Goal: Complete application form

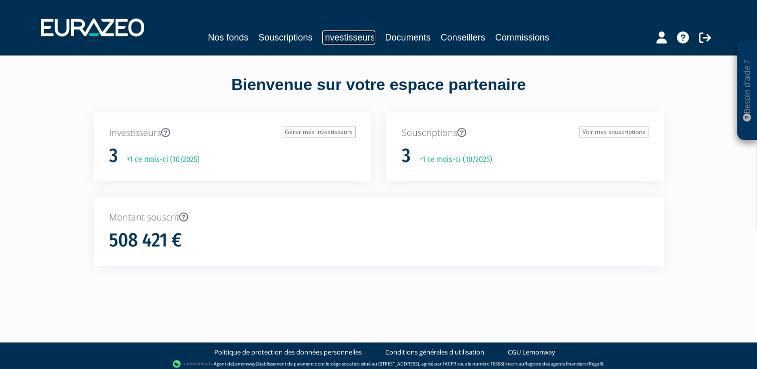
click at [350, 36] on link "Investisseurs" at bounding box center [348, 38] width 53 height 14
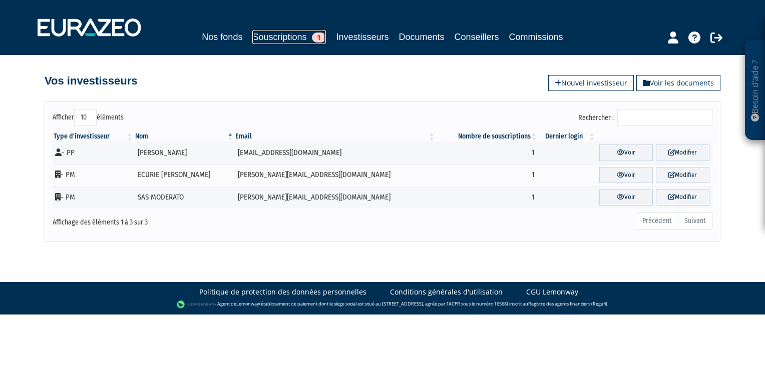
click at [272, 37] on link "Souscriptions 1" at bounding box center [289, 37] width 74 height 14
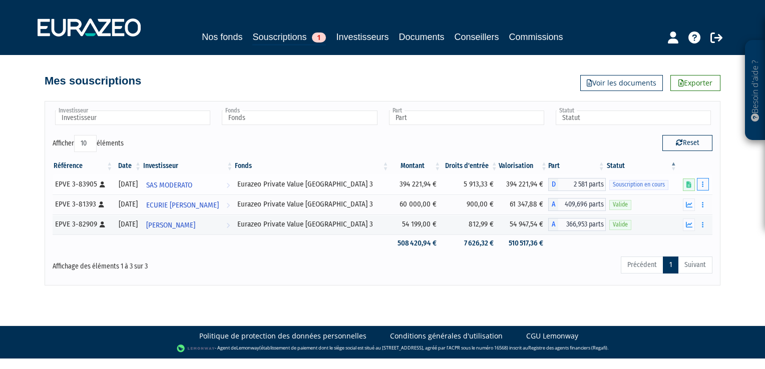
click at [697, 183] on button "button" at bounding box center [703, 184] width 12 height 13
click at [675, 217] on link "Compléter" at bounding box center [673, 221] width 65 height 17
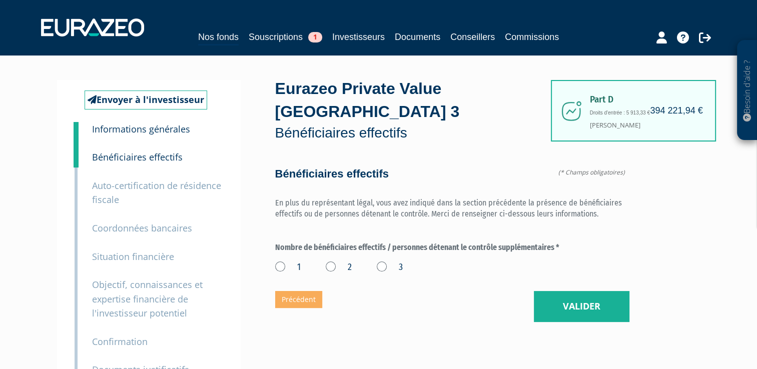
click at [333, 264] on label "2" at bounding box center [339, 267] width 26 height 13
click at [0, 0] on input "2" at bounding box center [0, 0] width 0 height 0
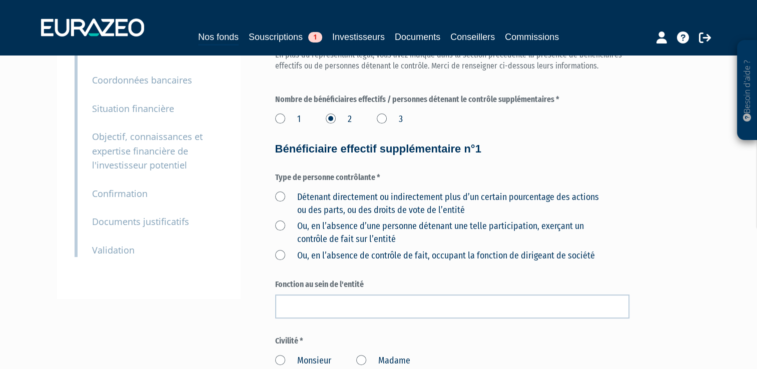
scroll to position [150, 0]
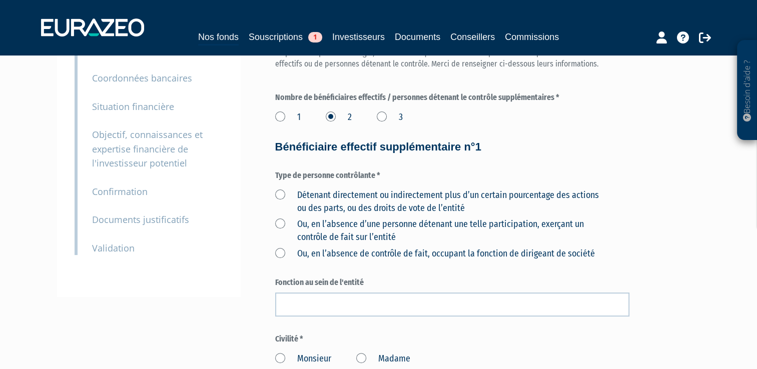
click at [279, 192] on label "Détenant directement ou indirectement plus d’un certain pourcentage des actions…" at bounding box center [440, 202] width 331 height 26
click at [0, 0] on l’entité "Détenant directement ou indirectement plus d’un certain pourcentage des actions…" at bounding box center [0, 0] width 0 height 0
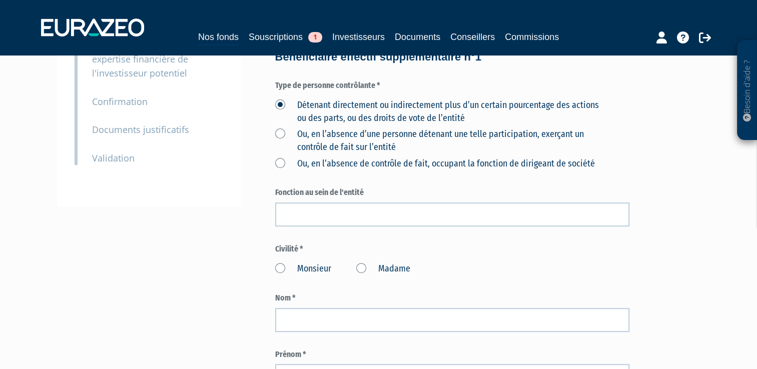
scroll to position [246, 0]
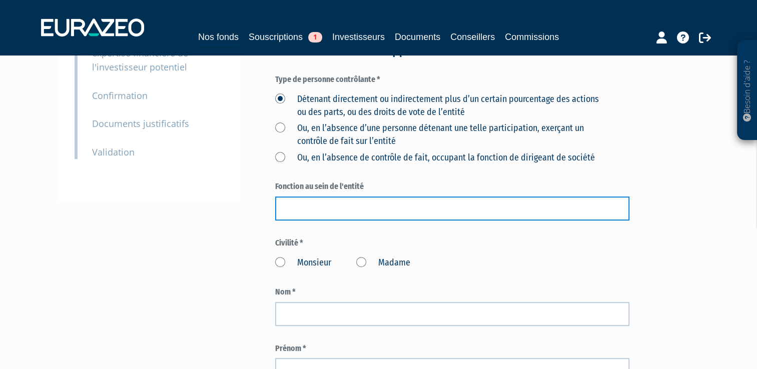
click at [347, 211] on input "text" at bounding box center [452, 209] width 354 height 24
type input "ASSOCIE"
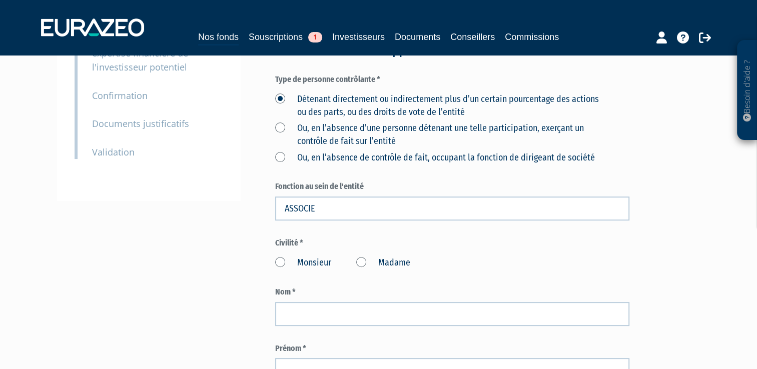
click at [282, 259] on label "Monsieur" at bounding box center [303, 263] width 56 height 13
click at [0, 0] on input "Monsieur" at bounding box center [0, 0] width 0 height 0
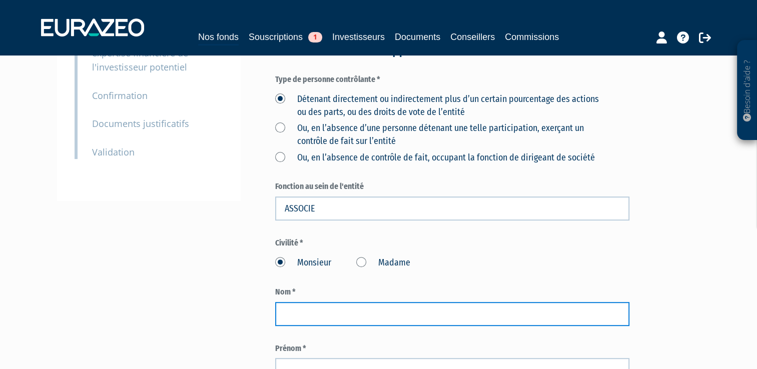
click at [305, 314] on input "text" at bounding box center [452, 314] width 354 height 24
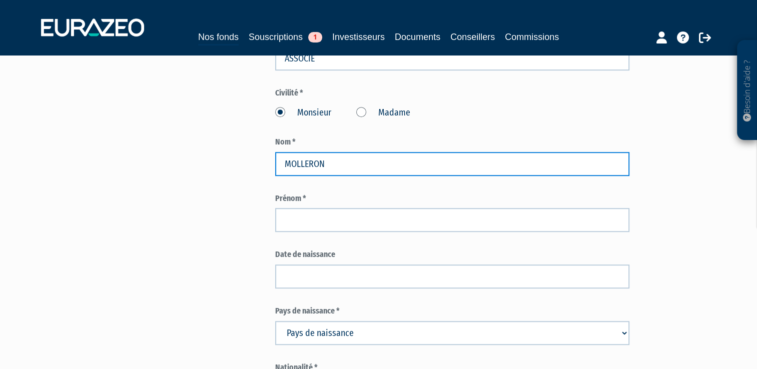
scroll to position [397, 0]
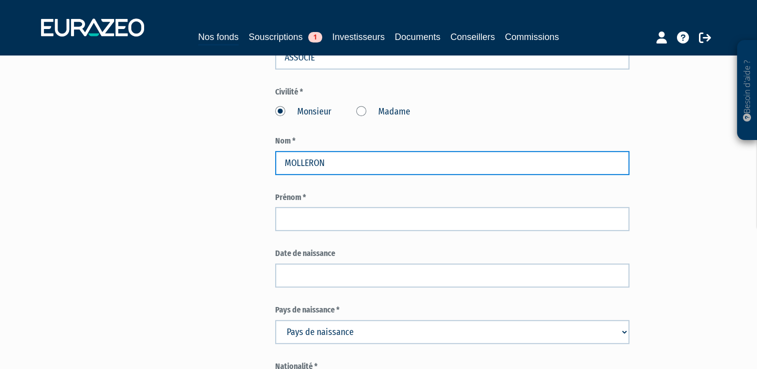
type input "MOLLERON"
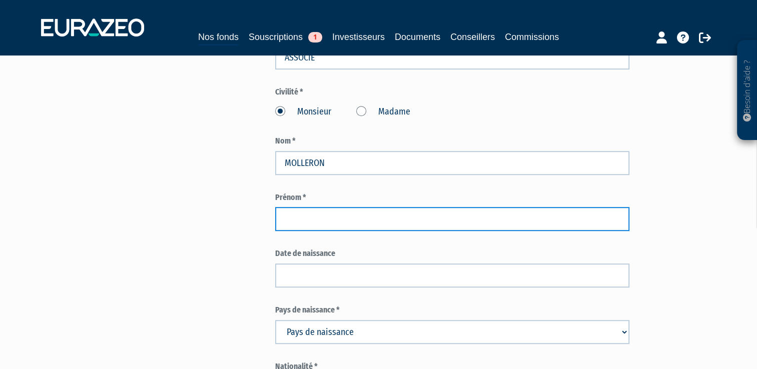
click at [303, 223] on input "text" at bounding box center [452, 219] width 354 height 24
type input "CLAUDE"
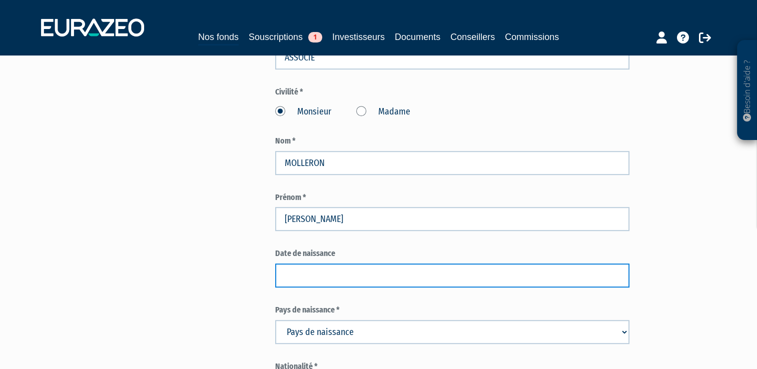
click at [302, 281] on input at bounding box center [452, 276] width 354 height 24
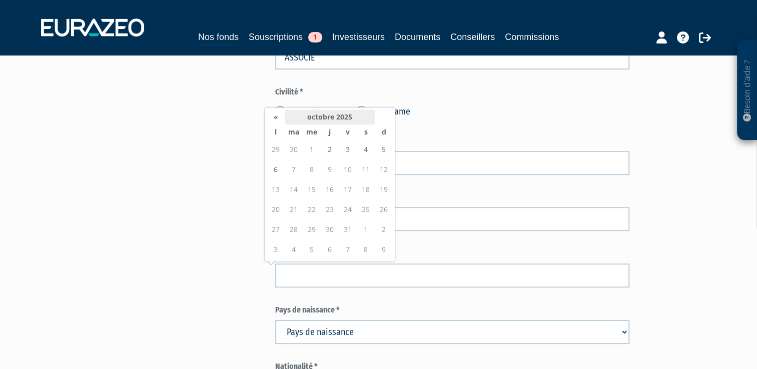
click at [319, 115] on th "octobre 2025" at bounding box center [330, 117] width 90 height 15
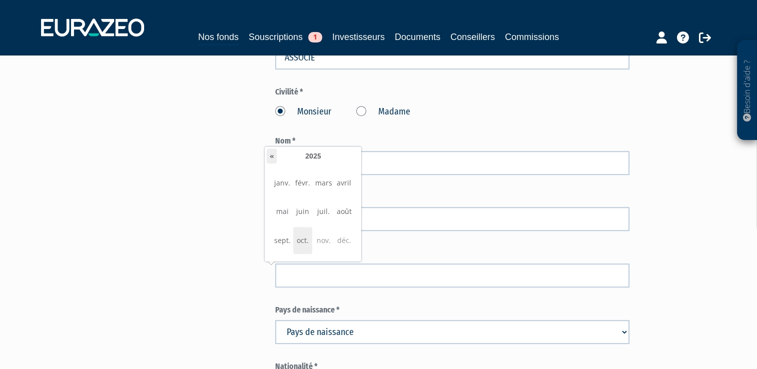
click at [271, 154] on th "«" at bounding box center [272, 156] width 10 height 15
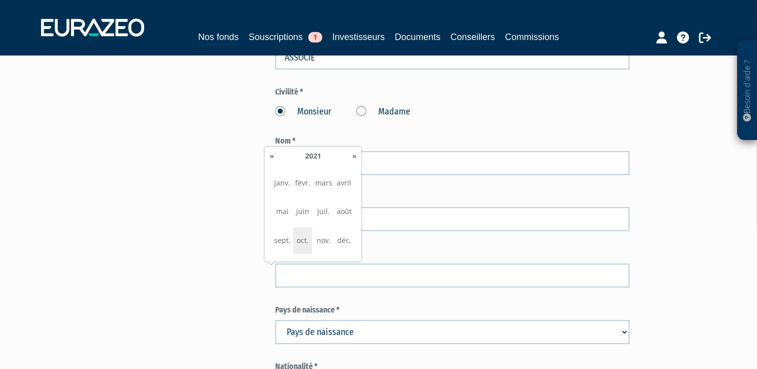
click at [271, 154] on th "«" at bounding box center [272, 156] width 10 height 15
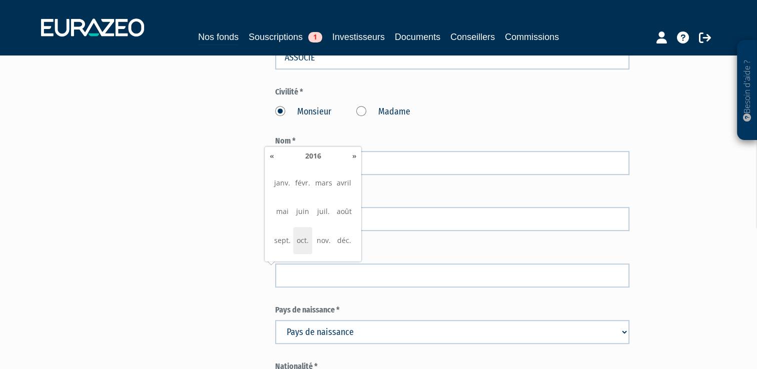
click at [271, 154] on th "«" at bounding box center [272, 156] width 10 height 15
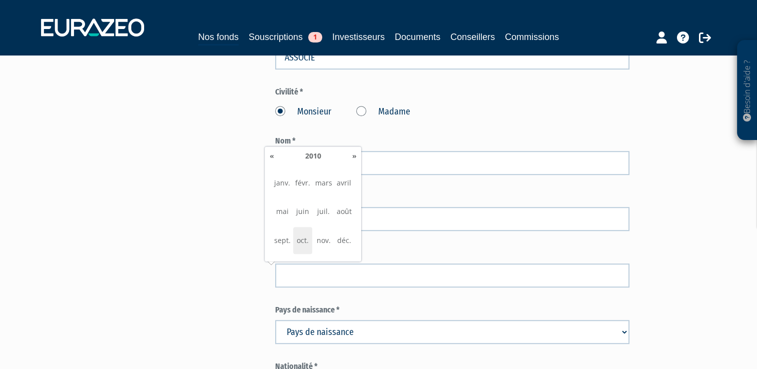
click at [271, 154] on th "«" at bounding box center [272, 156] width 10 height 15
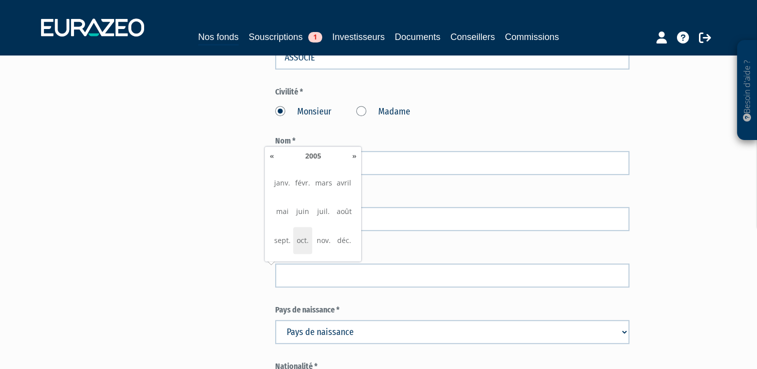
click at [271, 154] on th "«" at bounding box center [272, 156] width 10 height 15
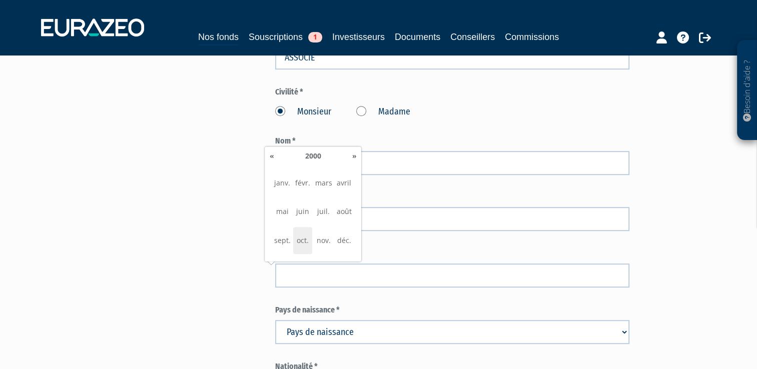
click at [271, 154] on th "«" at bounding box center [272, 156] width 10 height 15
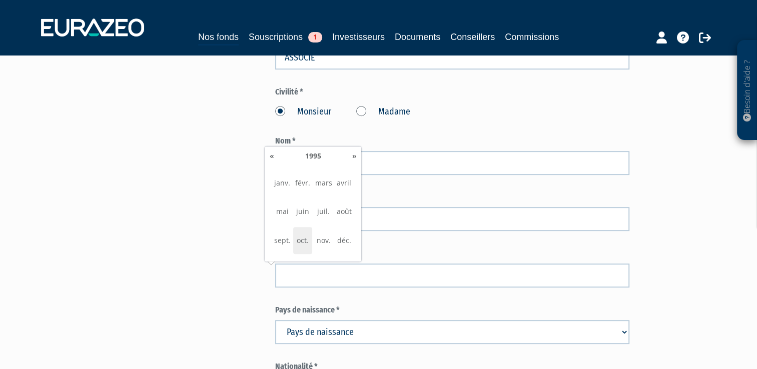
click at [271, 154] on th "«" at bounding box center [272, 156] width 10 height 15
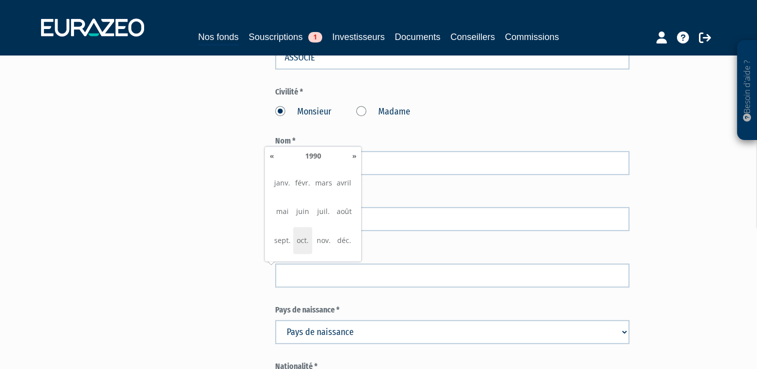
click at [271, 154] on th "«" at bounding box center [272, 156] width 10 height 15
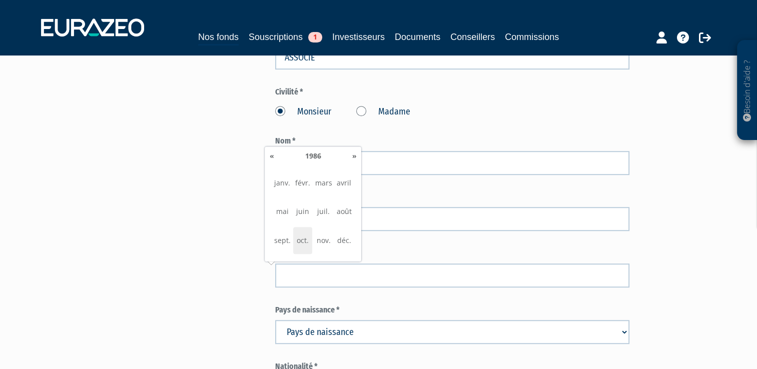
click at [271, 154] on th "«" at bounding box center [272, 156] width 10 height 15
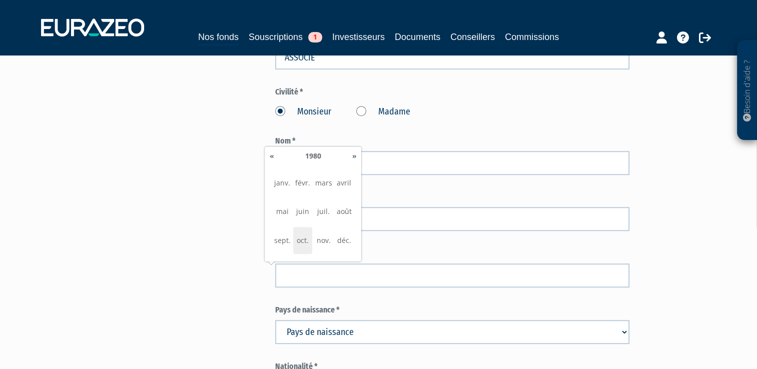
click at [271, 154] on th "«" at bounding box center [272, 156] width 10 height 15
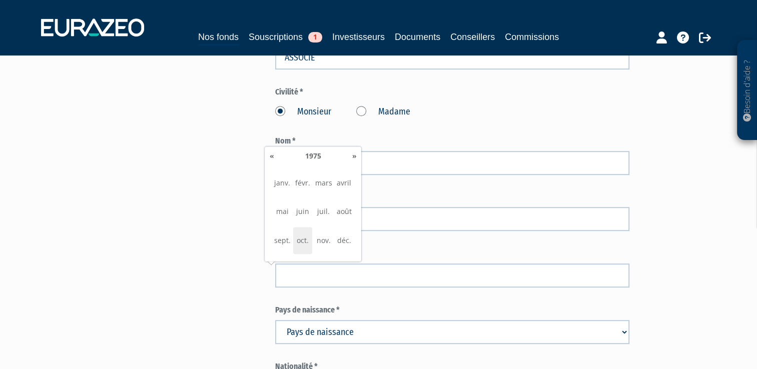
click at [271, 154] on th "«" at bounding box center [272, 156] width 10 height 15
click at [316, 155] on th "1971" at bounding box center [313, 156] width 73 height 15
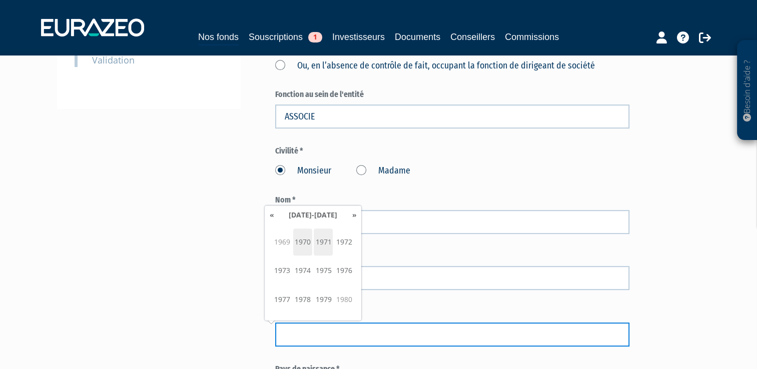
scroll to position [334, 0]
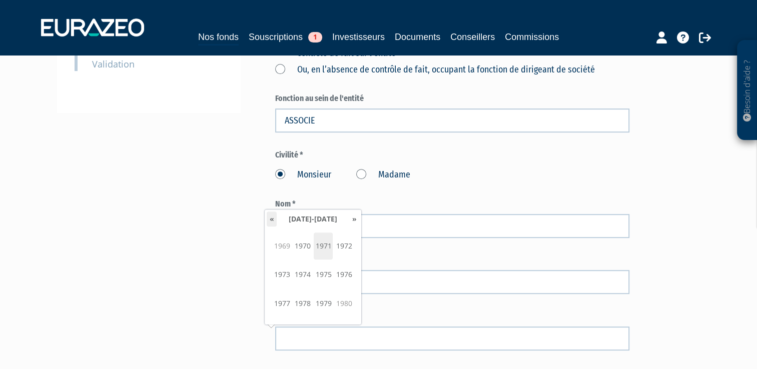
click at [272, 217] on th "«" at bounding box center [272, 219] width 10 height 15
click at [328, 249] on span "1941" at bounding box center [323, 246] width 19 height 27
click at [323, 273] on span "juil." at bounding box center [323, 274] width 19 height 27
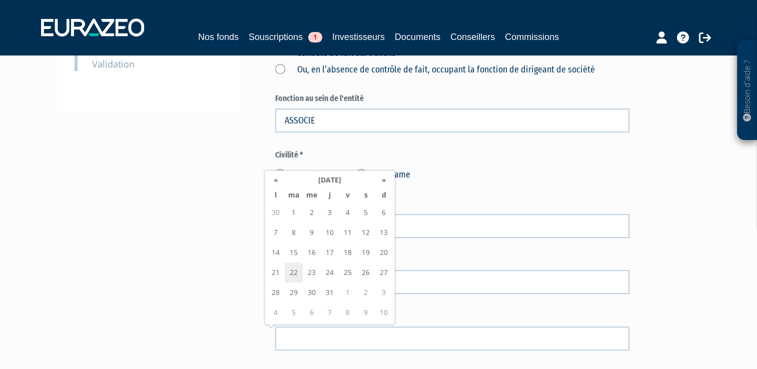
click at [294, 269] on td "22" at bounding box center [294, 273] width 18 height 20
type input "22/07/1941"
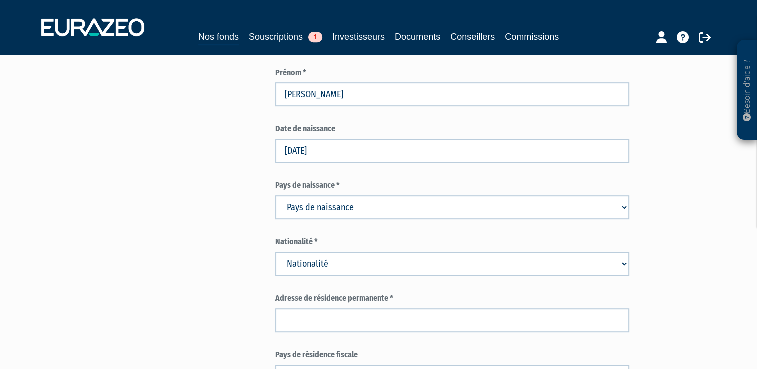
scroll to position [524, 0]
click at [304, 204] on select "Pays de naissance Afghanistan Afrique du Sud Albanie Algérie Allemagne Andorre" at bounding box center [452, 206] width 354 height 24
select select "75"
click at [275, 194] on select "Pays de naissance Afghanistan Afrique du Sud Albanie Algérie Allemagne Andorre" at bounding box center [452, 206] width 354 height 24
click at [326, 257] on select "Nationalité Afghanistan Afrique du Sud Albanie Algérie Allemagne Andorre" at bounding box center [452, 263] width 354 height 24
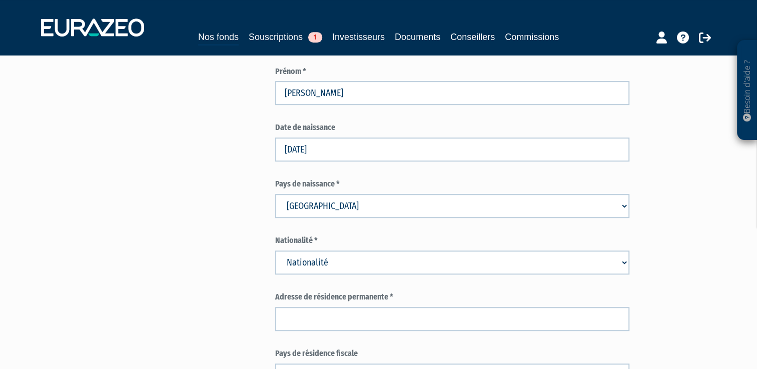
select select "75"
click at [275, 251] on select "Nationalité Afghanistan Afrique du Sud Albanie Algérie Allemagne Andorre" at bounding box center [452, 263] width 354 height 24
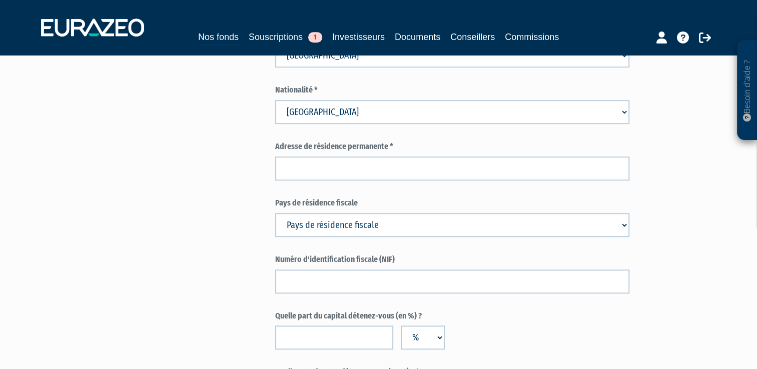
scroll to position [675, 0]
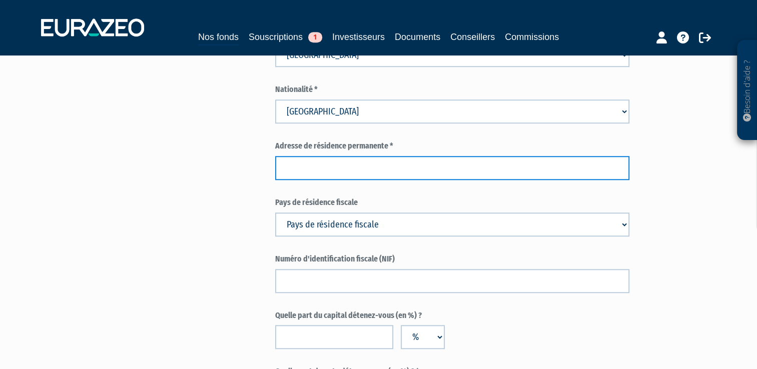
click at [312, 162] on input "text" at bounding box center [452, 168] width 354 height 24
type input "7 RUE JEAN JAURES"
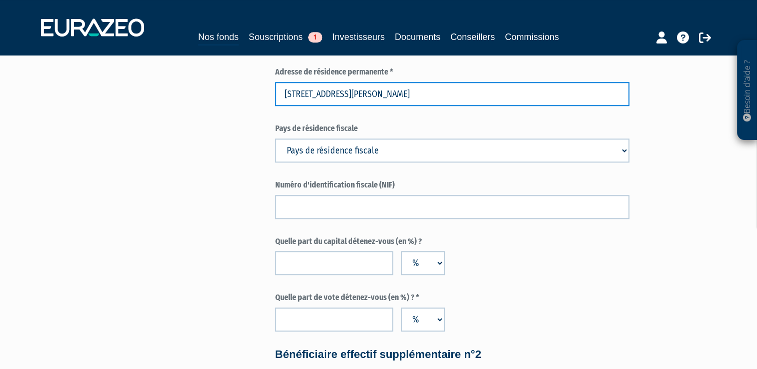
scroll to position [757, 0]
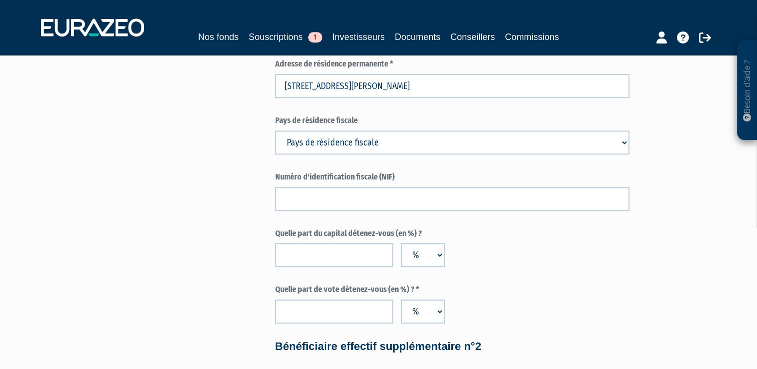
click at [322, 131] on select "Pays de résidence fiscale Afghanistan Afrique du Sud Albanie Algérie Allemagne …" at bounding box center [452, 143] width 354 height 24
select select "75"
click at [275, 131] on select "Pays de résidence fiscale Afghanistan Afrique du Sud Albanie Algérie Allemagne …" at bounding box center [452, 143] width 354 height 24
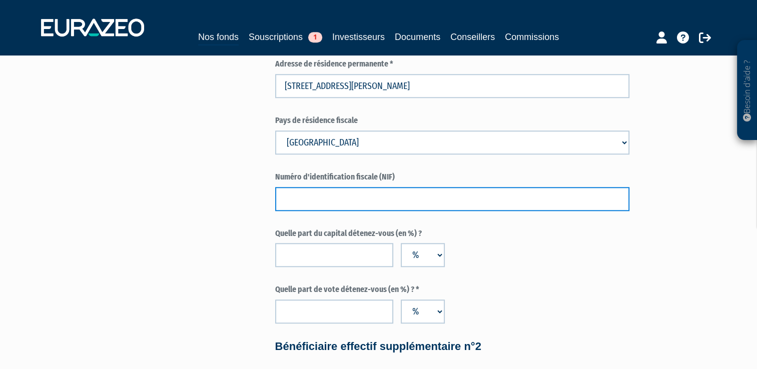
click at [307, 205] on input "text" at bounding box center [452, 199] width 354 height 24
type input "0200433496389"
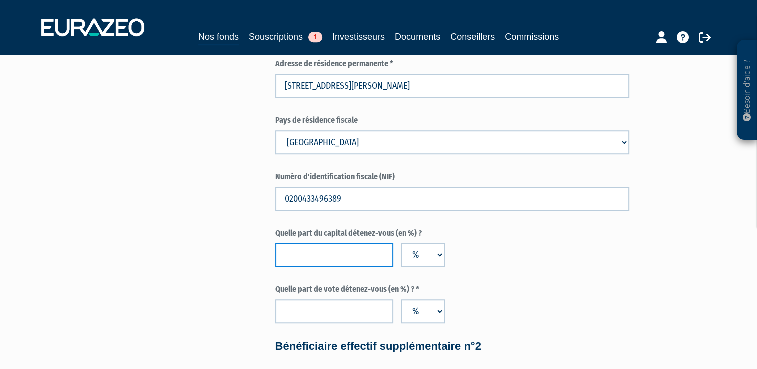
click at [318, 260] on input "number" at bounding box center [334, 255] width 118 height 24
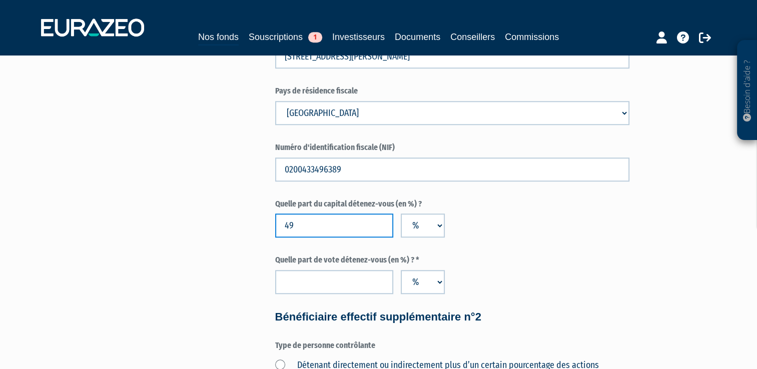
scroll to position [787, 0]
type input "4"
type input "50"
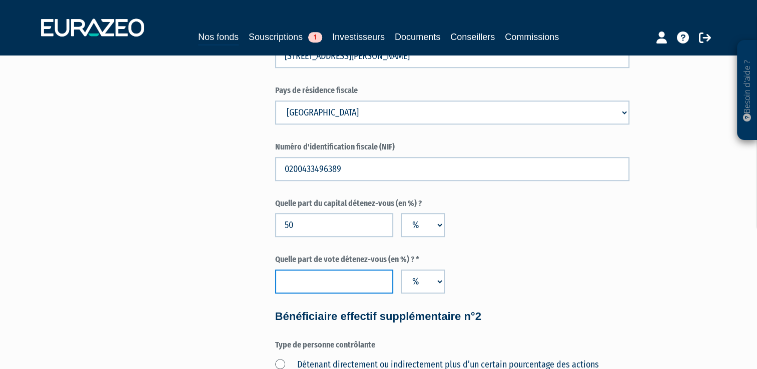
click at [357, 286] on input "number" at bounding box center [334, 282] width 118 height 24
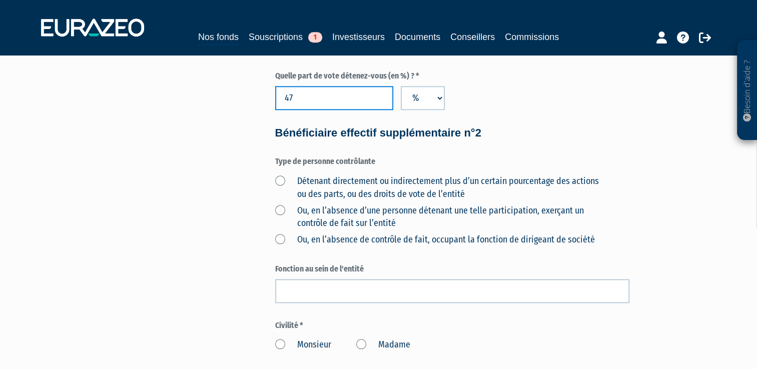
scroll to position [971, 0]
type input "47"
click at [281, 180] on label "Détenant directement ou indirectement plus d’un certain pourcentage des actions…" at bounding box center [440, 188] width 331 height 26
click at [0, 0] on l’entité "Détenant directement ou indirectement plus d’un certain pourcentage des actions…" at bounding box center [0, 0] width 0 height 0
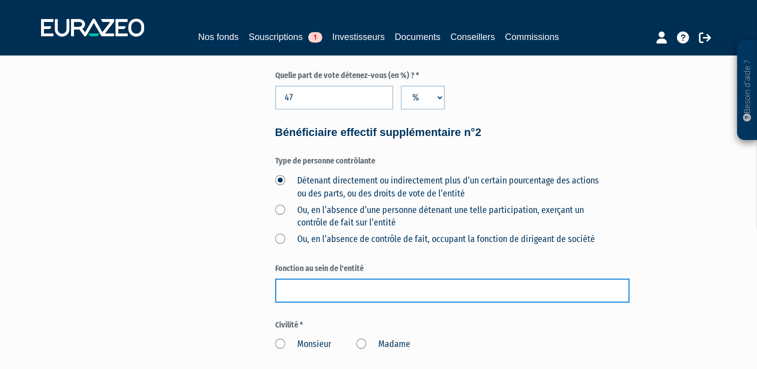
click at [318, 289] on input "text" at bounding box center [452, 291] width 354 height 24
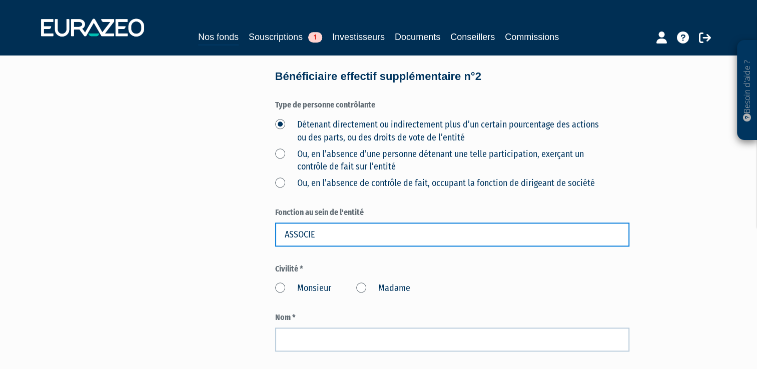
type input "ASSOCIE"
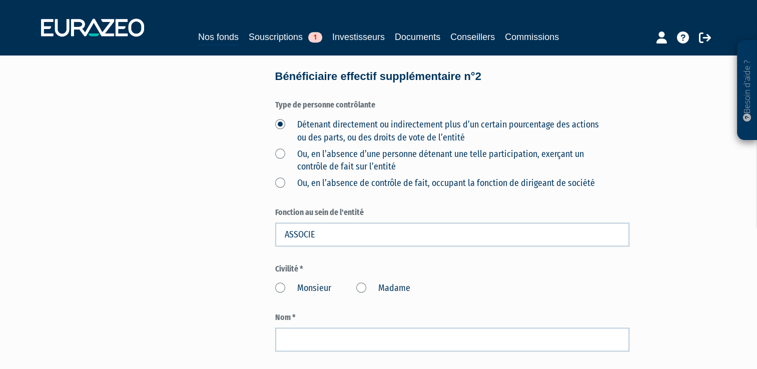
click at [362, 283] on label "Madame" at bounding box center [383, 288] width 54 height 13
click at [0, 0] on input "Madame" at bounding box center [0, 0] width 0 height 0
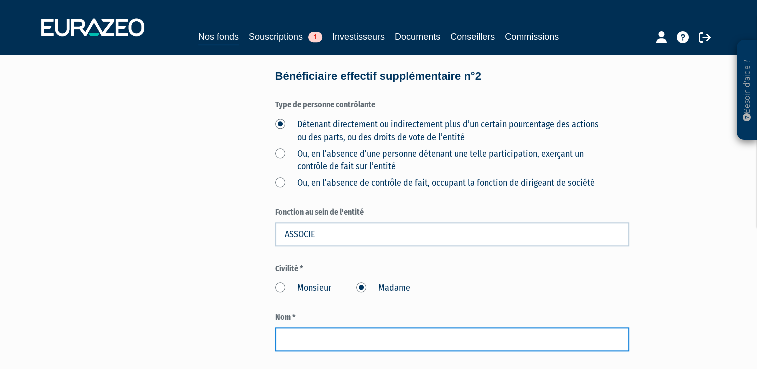
click at [304, 339] on input "text" at bounding box center [452, 340] width 354 height 24
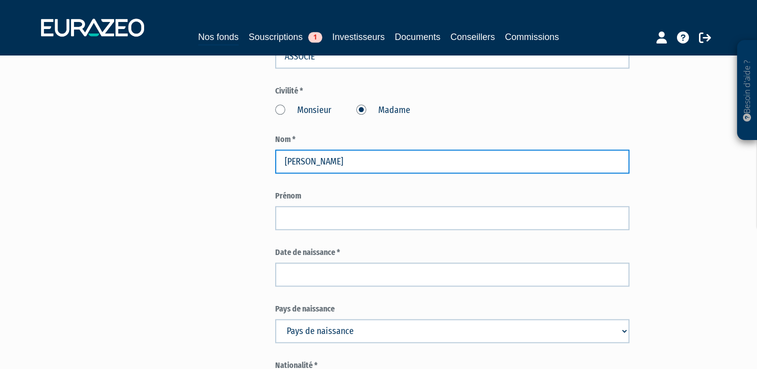
scroll to position [1217, 0]
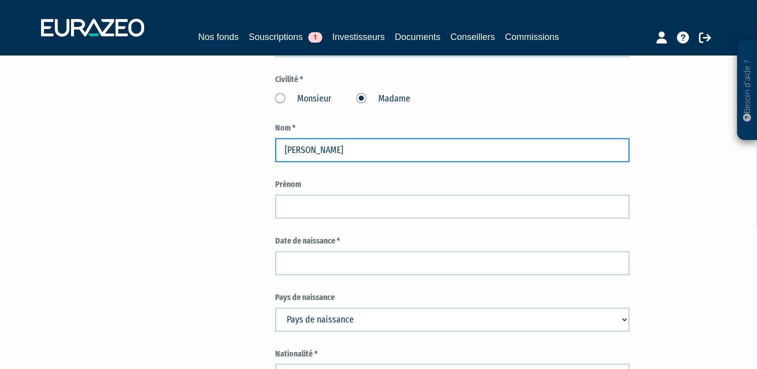
drag, startPoint x: 380, startPoint y: 149, endPoint x: 336, endPoint y: 150, distance: 44.1
click at [336, 150] on input "MOLLERON MARIE-CLAIRE" at bounding box center [452, 150] width 354 height 24
click at [331, 150] on input "MOLLERON MARIE-CLAIRE" at bounding box center [452, 150] width 354 height 24
drag, startPoint x: 325, startPoint y: 149, endPoint x: 387, endPoint y: 155, distance: 62.3
click at [387, 155] on input "MOLLERON MARIE-CLAIRE" at bounding box center [452, 150] width 354 height 24
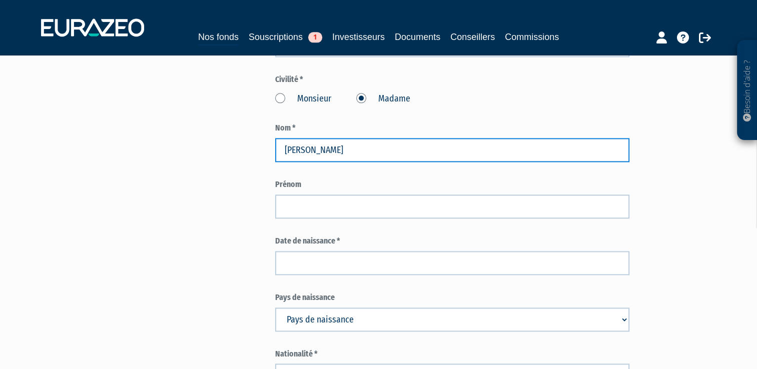
type input "MOLLERON MARIE-CLAIRE"
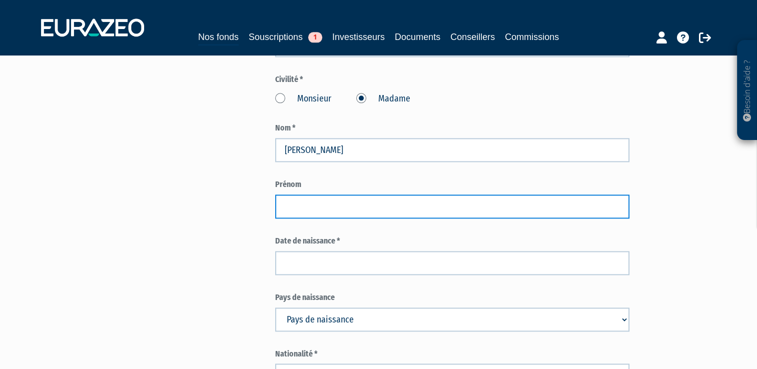
click at [320, 208] on input "text" at bounding box center [452, 207] width 354 height 24
paste input "MARIE-CLAIRE"
type input "MARIE-CLAIRE"
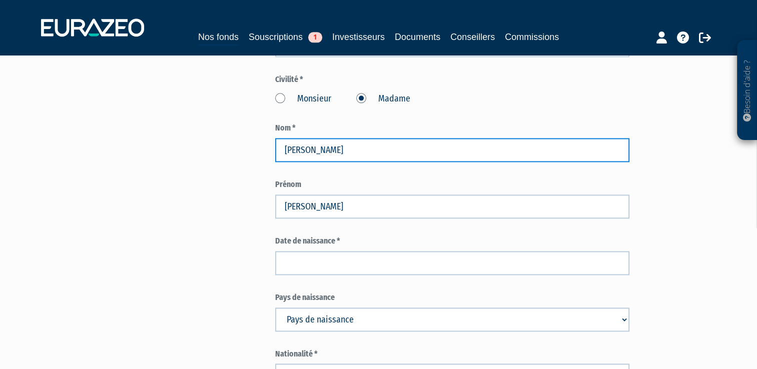
click at [379, 153] on input "MOLLERON MARIE-CLAIRE" at bounding box center [452, 150] width 354 height 24
type input "MOLLERON"
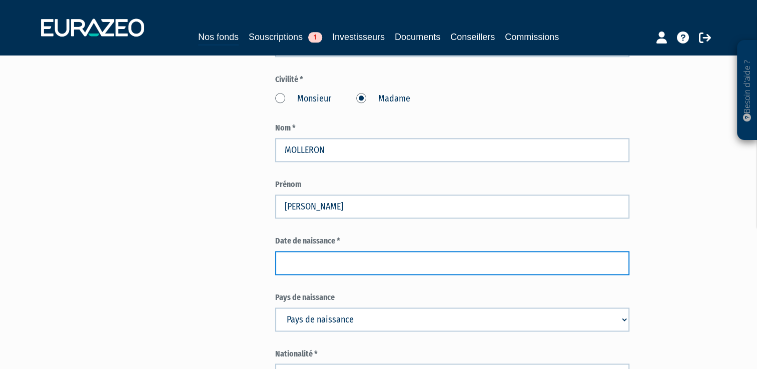
click at [308, 261] on input at bounding box center [452, 263] width 354 height 24
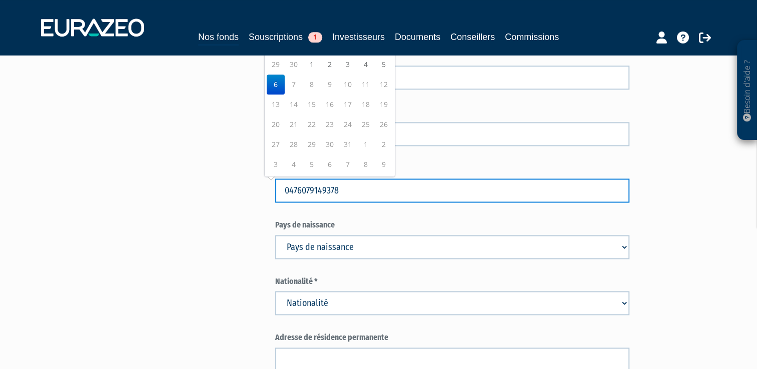
scroll to position [1291, 0]
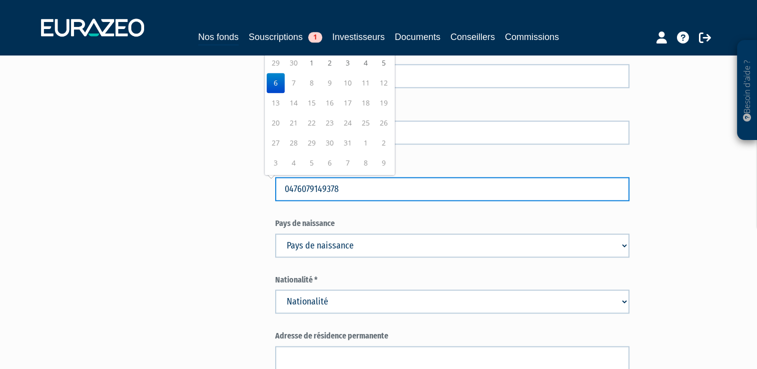
type input "06/10/2025"
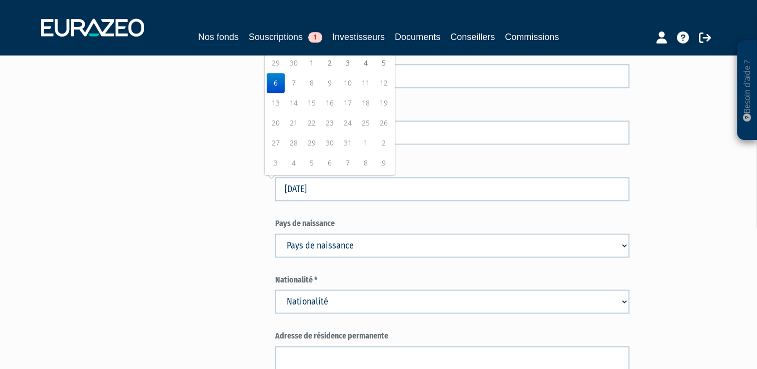
click at [332, 249] on select "Pays de naissance Afghanistan Afrique du Sud Albanie Algérie Allemagne Andorre" at bounding box center [452, 246] width 354 height 24
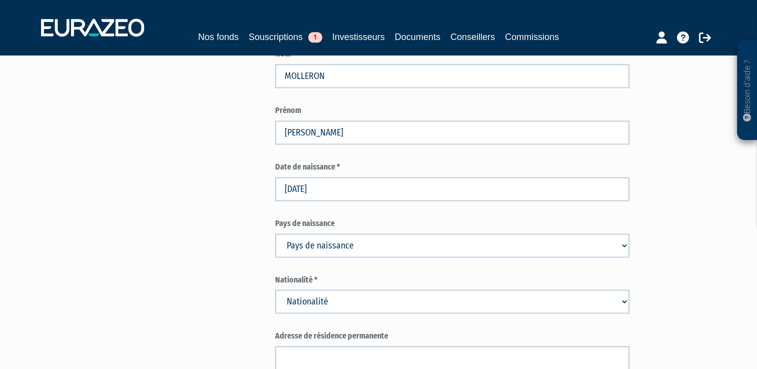
select select "75"
click at [275, 234] on select "Pays de naissance Afghanistan Afrique du Sud Albanie Algérie Allemagne Andorre" at bounding box center [452, 246] width 354 height 24
click at [330, 309] on select "Nationalité Afghanistan Afrique du Sud Albanie Algérie Allemagne Andorre" at bounding box center [452, 302] width 354 height 24
select select "75"
click at [275, 290] on select "Nationalité Afghanistan Afrique du Sud Albanie Algérie Allemagne Andorre" at bounding box center [452, 302] width 354 height 24
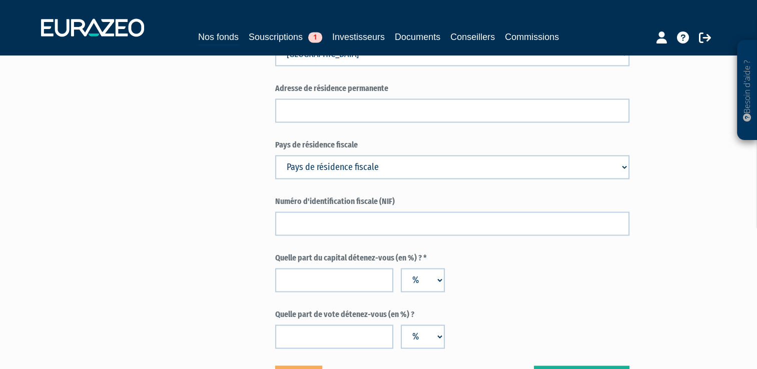
scroll to position [1551, 0]
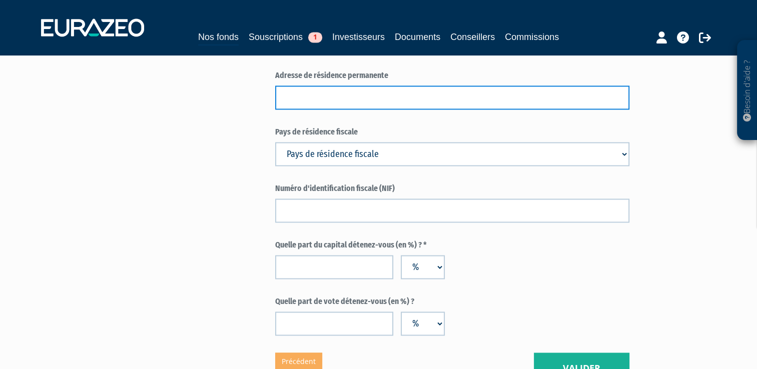
click at [324, 93] on input "text" at bounding box center [452, 98] width 354 height 24
type input "7 RUE JEAN JAURES"
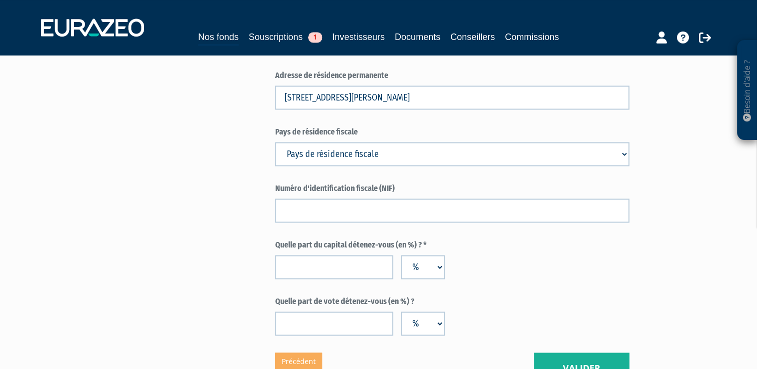
click at [332, 161] on select "Pays de résidence fiscale Afghanistan Afrique du Sud Albanie Algérie Allemagne …" at bounding box center [452, 154] width 354 height 24
select select "75"
click at [275, 142] on select "Pays de résidence fiscale Afghanistan Afrique du Sud Albanie Algérie Allemagne …" at bounding box center [452, 154] width 354 height 24
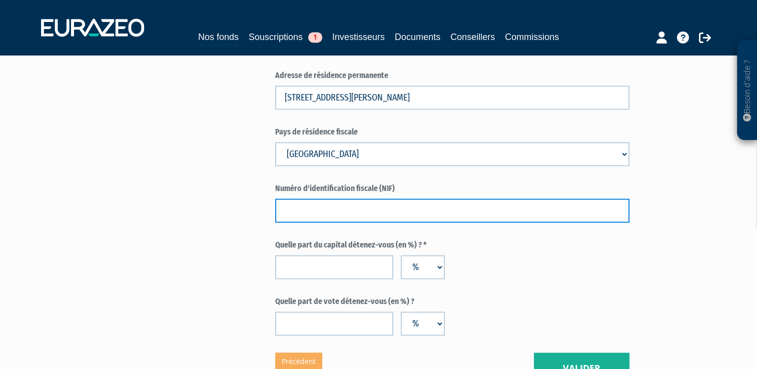
click at [303, 208] on input "text" at bounding box center [452, 211] width 354 height 24
type input "0476079149378"
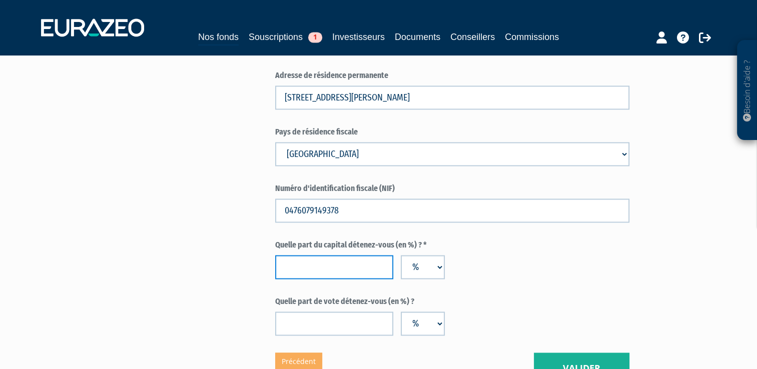
click at [301, 267] on input "number" at bounding box center [334, 267] width 118 height 24
type input "50"
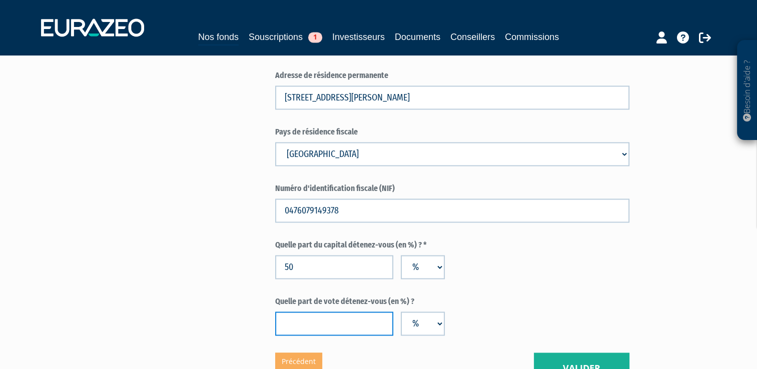
click at [315, 324] on input "number" at bounding box center [334, 324] width 118 height 24
type input "50"
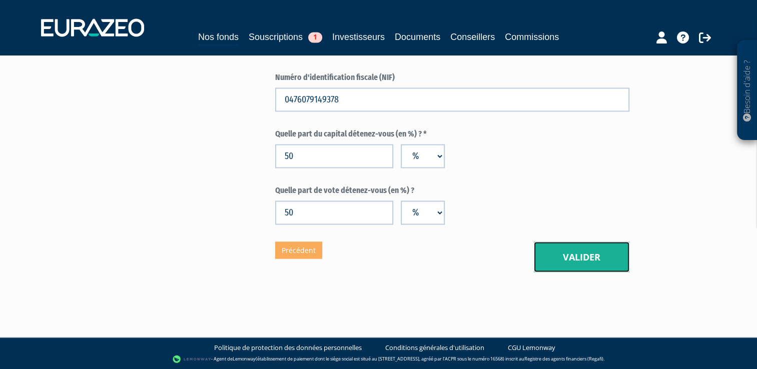
click at [551, 257] on button "Valider" at bounding box center [582, 257] width 96 height 31
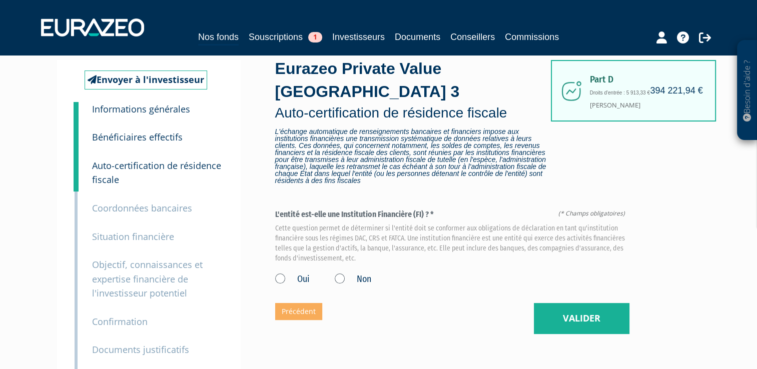
scroll to position [26, 0]
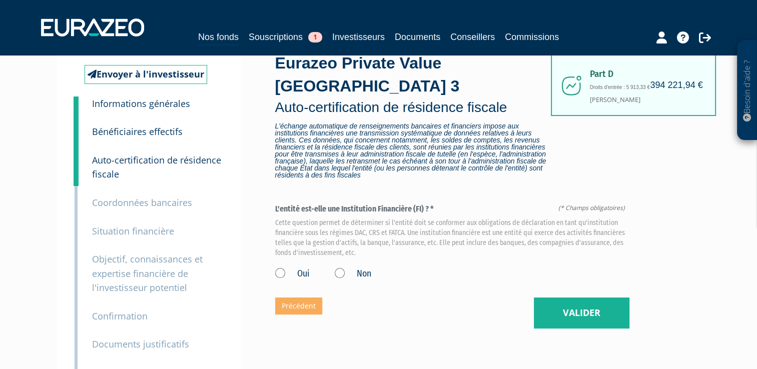
click at [339, 274] on label "Non" at bounding box center [353, 274] width 37 height 13
click at [0, 0] on input "Non" at bounding box center [0, 0] width 0 height 0
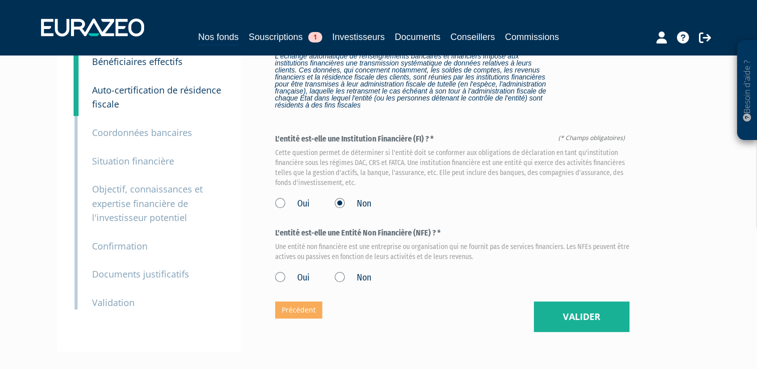
scroll to position [106, 0]
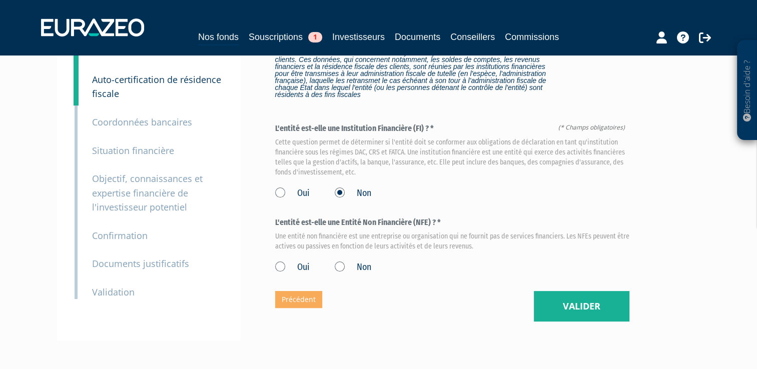
click at [279, 265] on label "Oui" at bounding box center [292, 267] width 35 height 13
click at [0, 0] on input "Oui" at bounding box center [0, 0] width 0 height 0
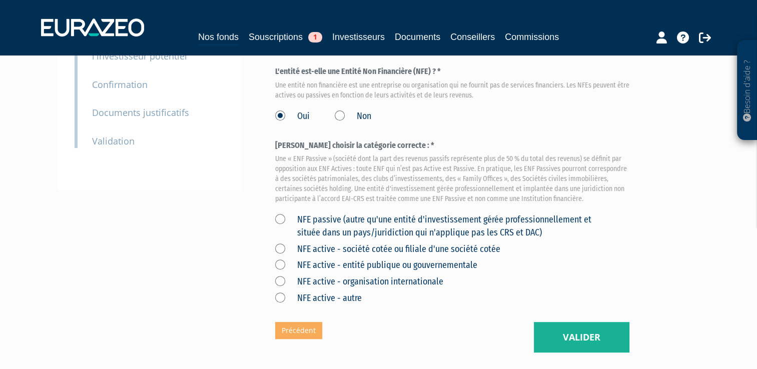
scroll to position [260, 0]
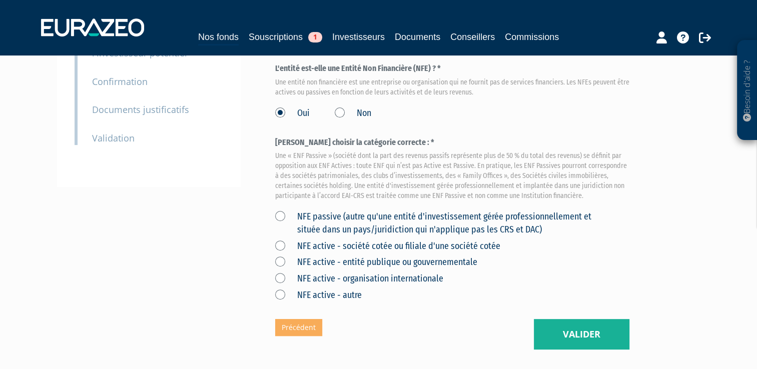
click at [279, 297] on label "NFE active - autre" at bounding box center [318, 295] width 87 height 13
click at [0, 0] on autre "NFE active - autre" at bounding box center [0, 0] width 0 height 0
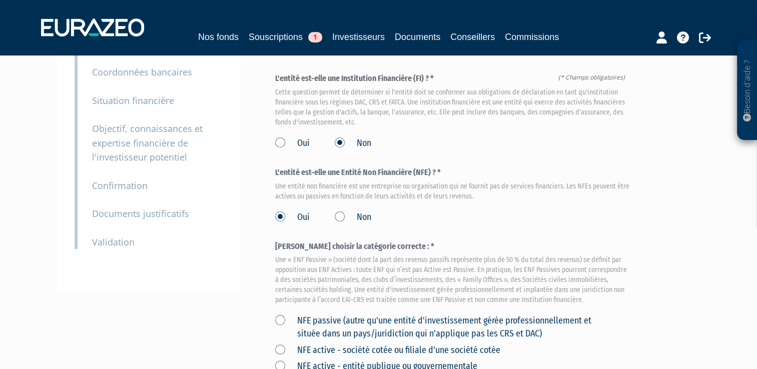
scroll to position [156, 0]
click at [336, 217] on label "Non" at bounding box center [353, 218] width 37 height 13
click at [0, 0] on input "Non" at bounding box center [0, 0] width 0 height 0
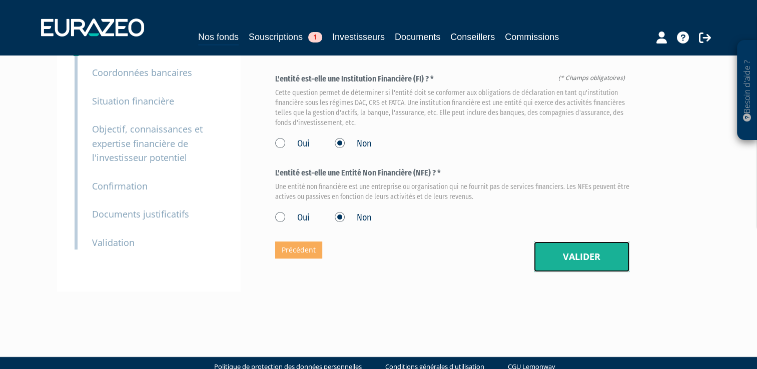
click at [554, 256] on button "Valider" at bounding box center [582, 257] width 96 height 31
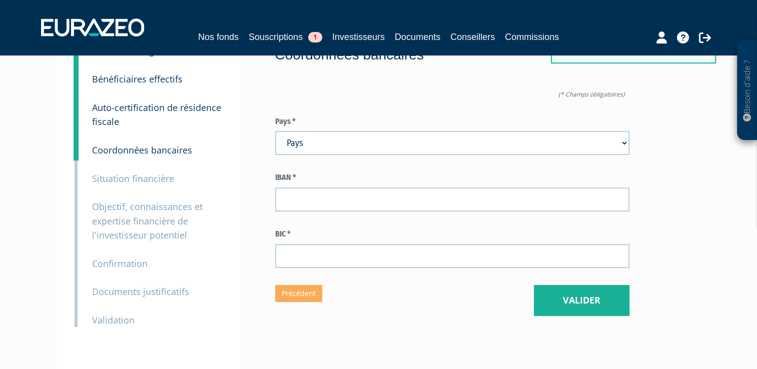
scroll to position [82, 0]
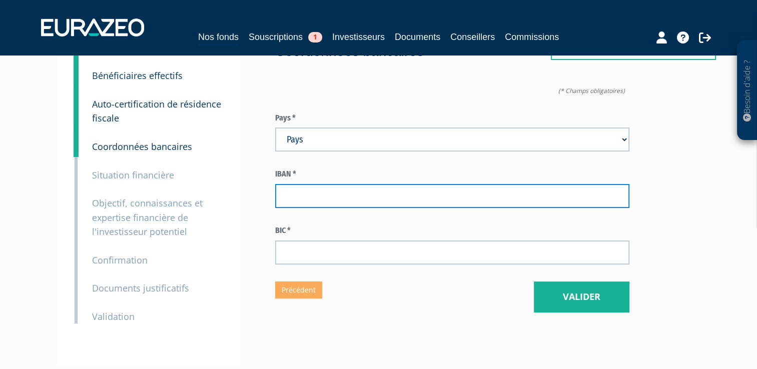
click at [400, 195] on input "text" at bounding box center [452, 196] width 354 height 24
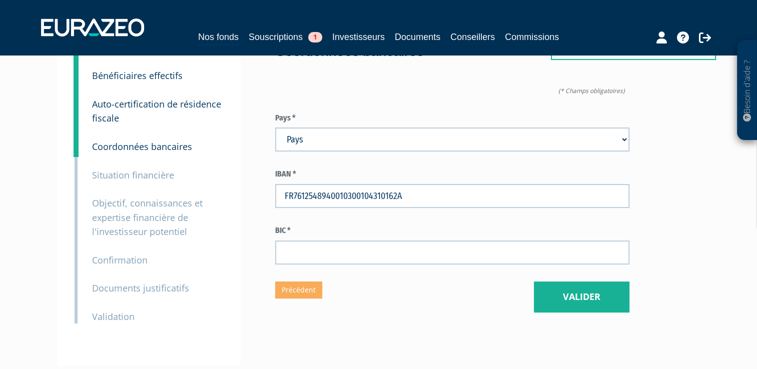
type input "FR7612548940010300104310162"
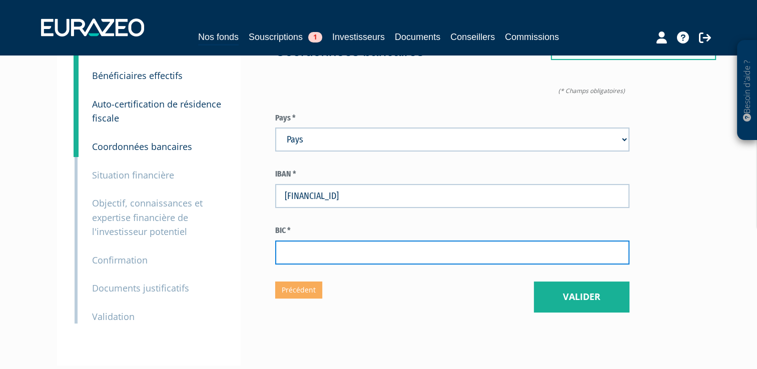
click at [293, 261] on input "text" at bounding box center [452, 253] width 354 height 24
type input "AXABFRPPXXX"
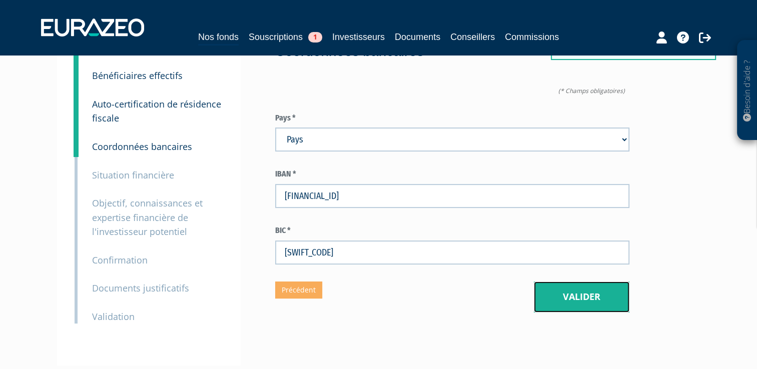
click at [565, 297] on button "Valider" at bounding box center [582, 297] width 96 height 31
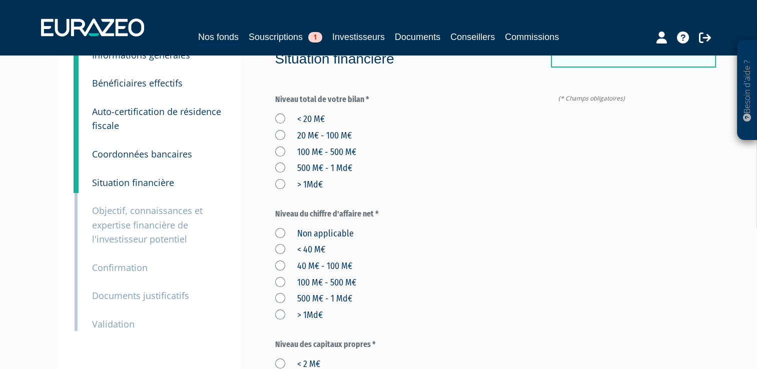
scroll to position [76, 0]
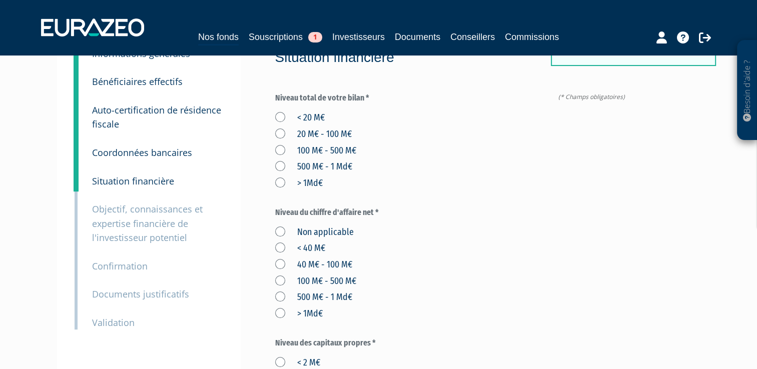
click at [280, 115] on label "< 20 M€" at bounding box center [300, 118] width 50 height 13
click at [0, 0] on M€ "< 20 M€" at bounding box center [0, 0] width 0 height 0
click at [281, 246] on label "< 40 M€" at bounding box center [300, 248] width 50 height 13
click at [0, 0] on M€ "< 40 M€" at bounding box center [0, 0] width 0 height 0
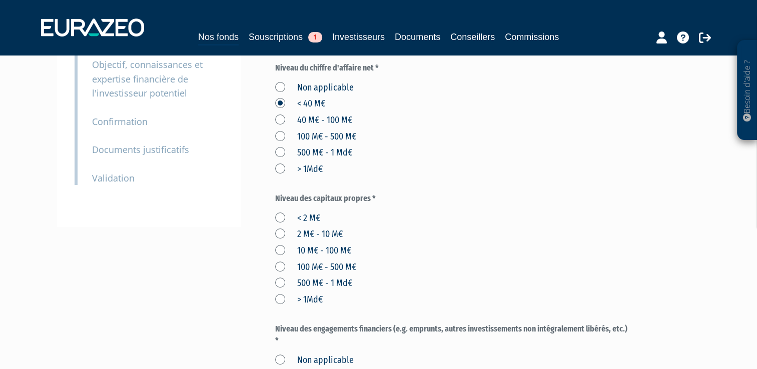
scroll to position [221, 0]
click at [282, 234] on label "2 M€ - 10 M€" at bounding box center [309, 233] width 68 height 13
click at [0, 0] on M€ "2 M€ - 10 M€" at bounding box center [0, 0] width 0 height 0
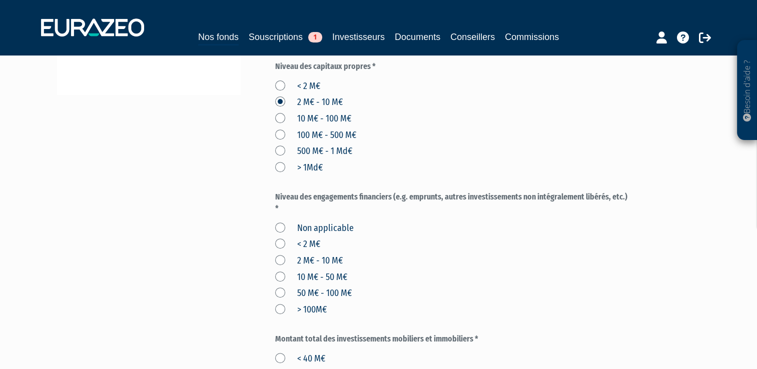
scroll to position [352, 0]
click at [282, 245] on label "< 2 M€" at bounding box center [297, 244] width 45 height 13
click at [0, 0] on M€ "< 2 M€" at bounding box center [0, 0] width 0 height 0
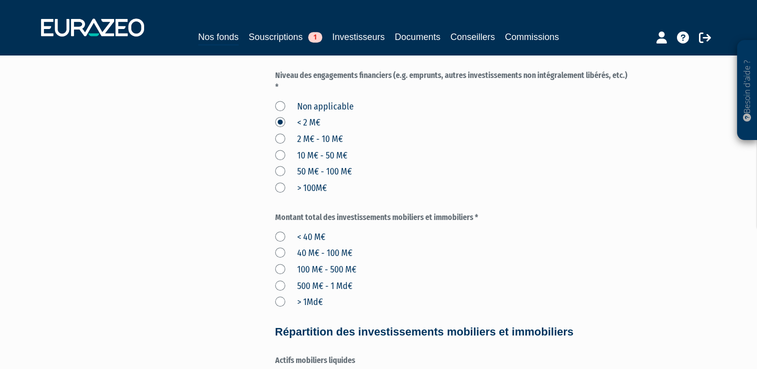
scroll to position [474, 0]
click at [283, 235] on label "< 40 M€" at bounding box center [300, 237] width 50 height 13
click at [0, 0] on M€ "< 40 M€" at bounding box center [0, 0] width 0 height 0
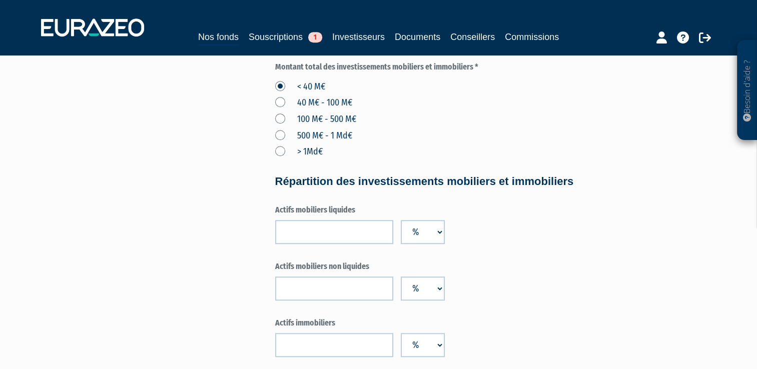
scroll to position [626, 0]
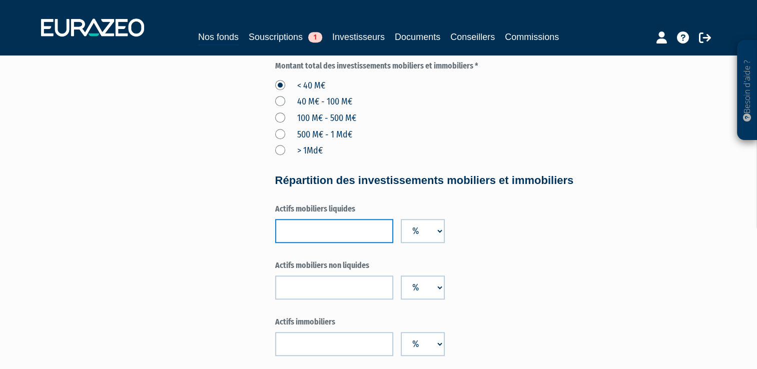
click at [297, 237] on input "number" at bounding box center [334, 231] width 118 height 24
type input "1"
click at [380, 230] on input "1" at bounding box center [334, 231] width 118 height 24
type input "40"
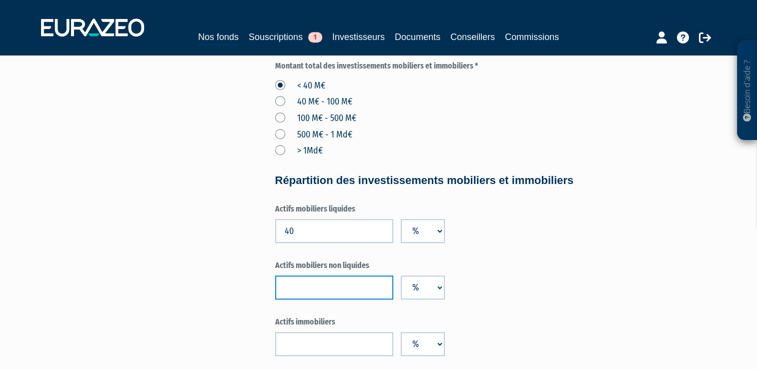
click at [348, 289] on input "number" at bounding box center [334, 288] width 118 height 24
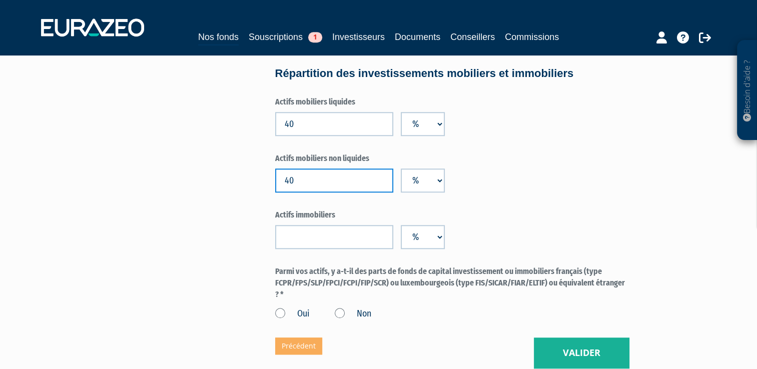
scroll to position [735, 0]
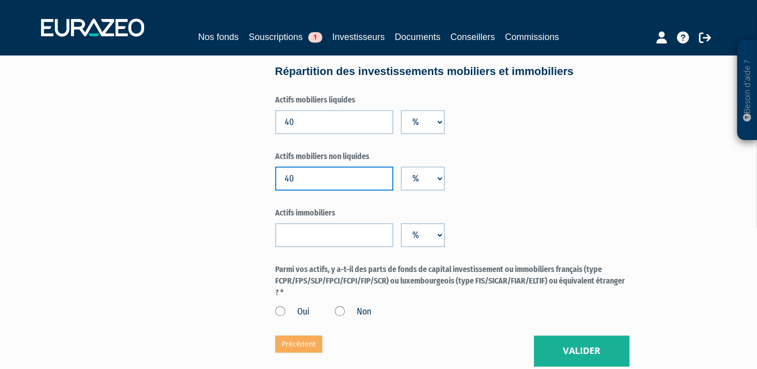
type input "40"
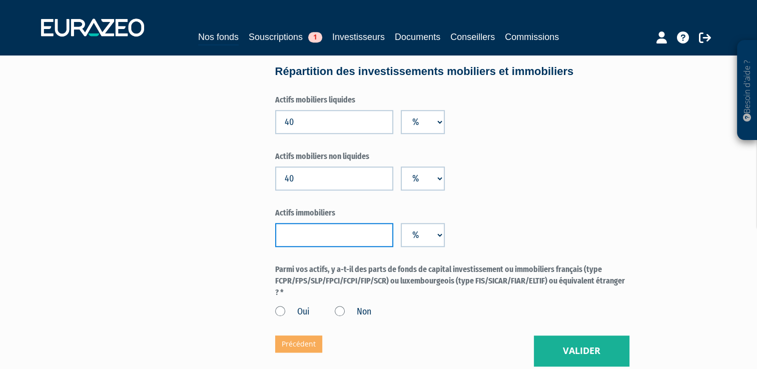
click at [339, 237] on input "number" at bounding box center [334, 235] width 118 height 24
type input "20"
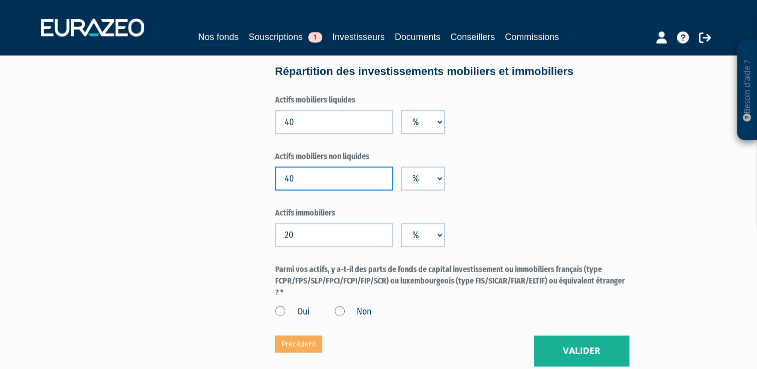
click at [288, 175] on input "40" at bounding box center [334, 179] width 118 height 24
type input "50"
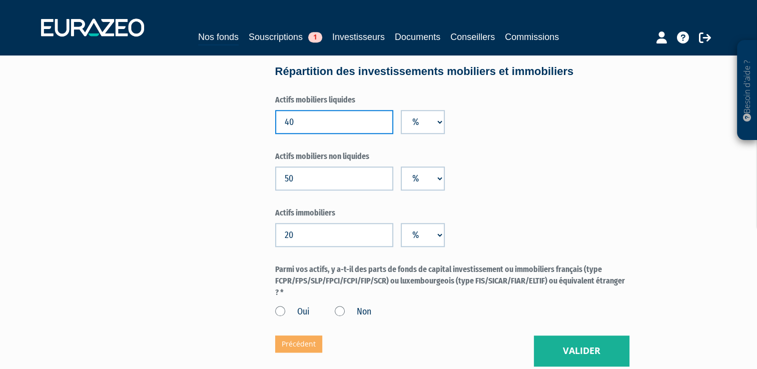
click at [288, 123] on input "40" at bounding box center [334, 122] width 118 height 24
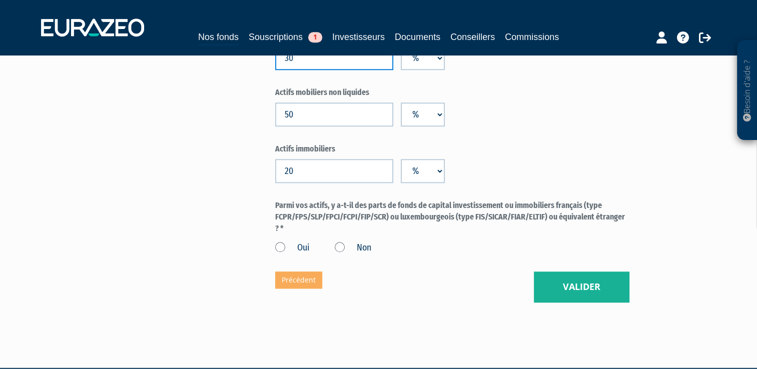
scroll to position [808, 0]
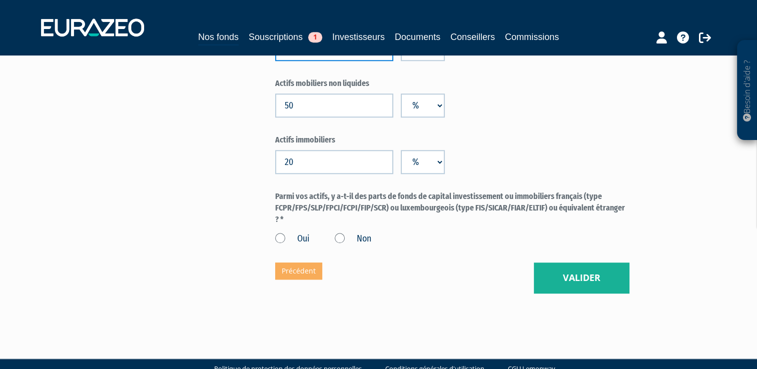
type input "30"
click at [342, 239] on label "Non" at bounding box center [353, 239] width 37 height 13
click at [0, 0] on input "Non" at bounding box center [0, 0] width 0 height 0
click at [280, 239] on label "Oui" at bounding box center [292, 239] width 35 height 13
click at [0, 0] on input "Oui" at bounding box center [0, 0] width 0 height 0
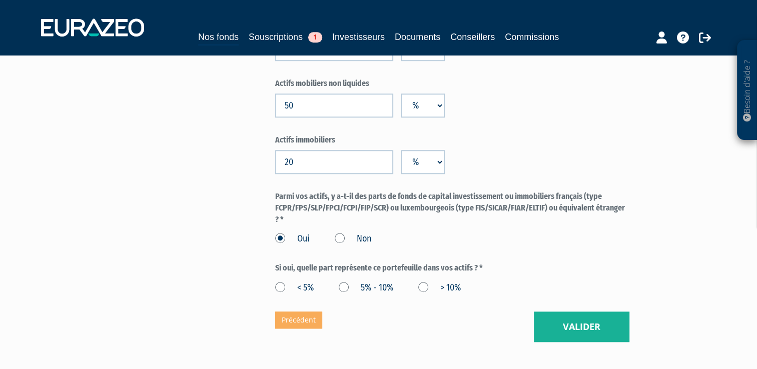
click at [418, 286] on div "< 5% 5% - 10% > 10%" at bounding box center [452, 286] width 354 height 17
click at [424, 286] on label "> 10%" at bounding box center [439, 288] width 43 height 13
click at [0, 0] on 10\% "> 10%" at bounding box center [0, 0] width 0 height 0
click at [586, 322] on button "Valider" at bounding box center [582, 327] width 96 height 31
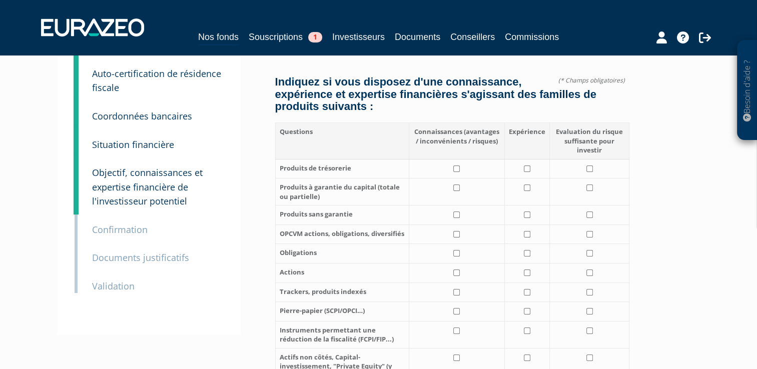
scroll to position [116, 0]
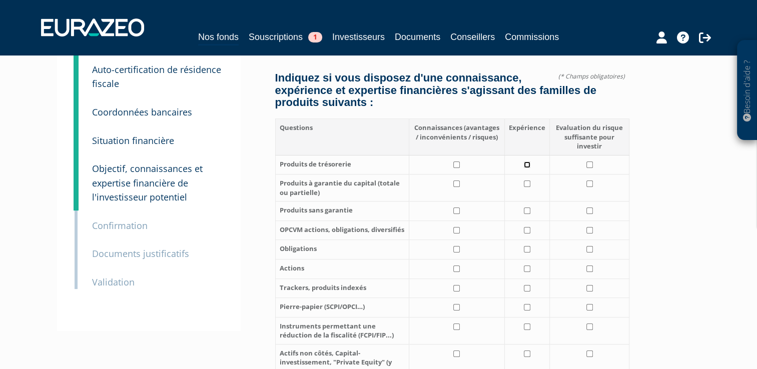
click at [528, 166] on input "checkbox" at bounding box center [527, 165] width 7 height 7
checkbox input "true"
click at [529, 181] on input "checkbox" at bounding box center [527, 184] width 7 height 7
checkbox input "true"
click at [527, 206] on td at bounding box center [527, 212] width 45 height 20
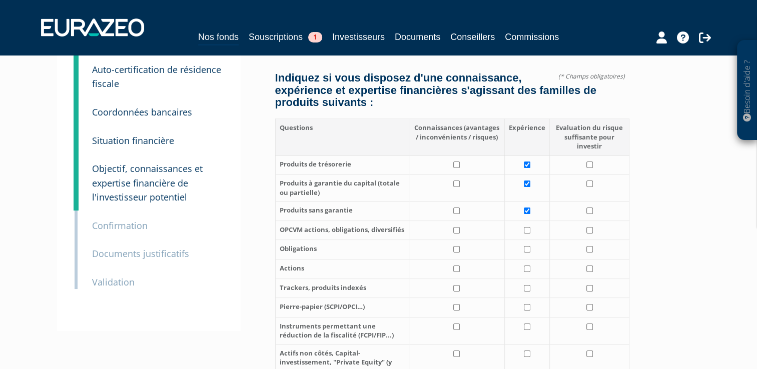
checkbox input "true"
click at [529, 234] on td at bounding box center [527, 231] width 45 height 20
checkbox input "true"
click at [591, 165] on input "checkbox" at bounding box center [590, 165] width 7 height 7
checkbox input "true"
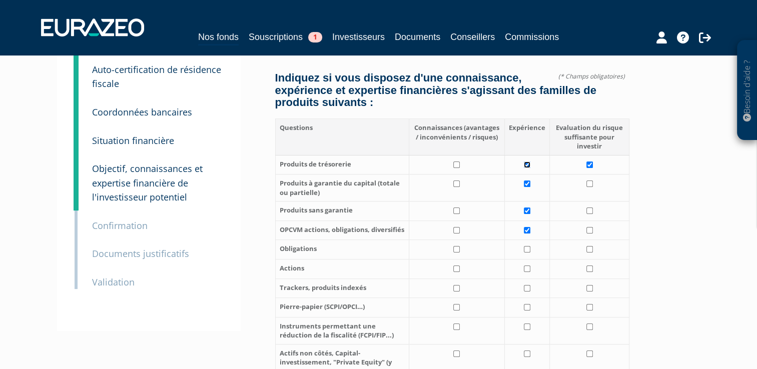
click at [527, 163] on input "checkbox" at bounding box center [527, 165] width 7 height 7
checkbox input "false"
click at [528, 184] on input "checkbox" at bounding box center [527, 184] width 7 height 7
checkbox input "false"
click at [528, 212] on input "checkbox" at bounding box center [527, 211] width 7 height 7
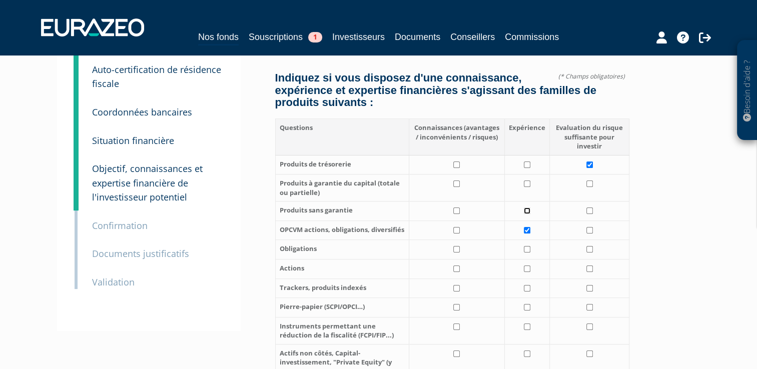
checkbox input "false"
click at [527, 228] on input "checkbox" at bounding box center [527, 230] width 7 height 7
checkbox input "false"
click at [592, 185] on input "checkbox" at bounding box center [590, 184] width 7 height 7
checkbox input "true"
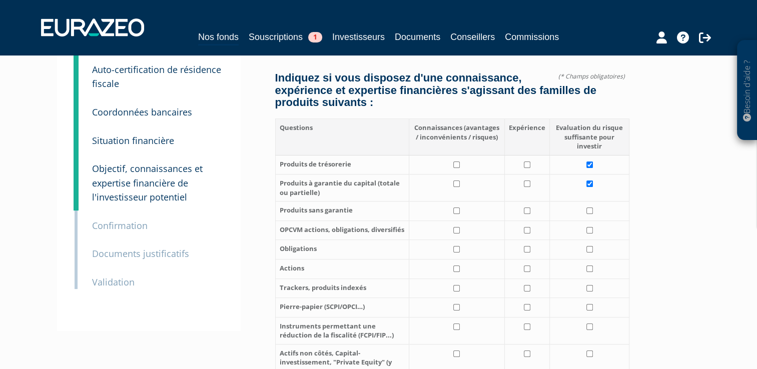
click at [588, 214] on td at bounding box center [590, 212] width 80 height 20
checkbox input "true"
click at [589, 230] on input "checkbox" at bounding box center [590, 230] width 7 height 7
checkbox input "true"
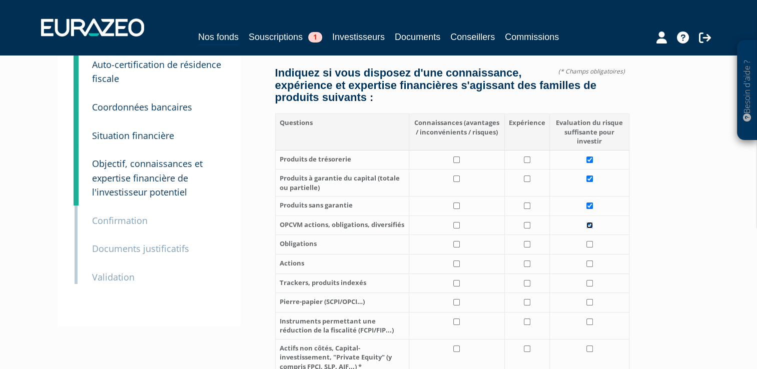
scroll to position [119, 0]
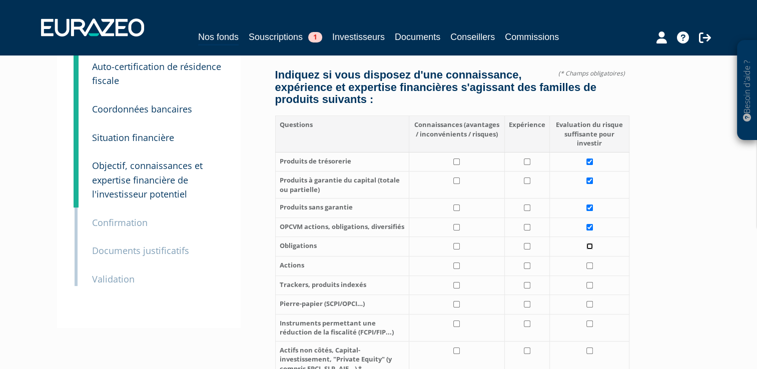
click at [589, 247] on input "checkbox" at bounding box center [590, 246] width 7 height 7
checkbox input "true"
click at [530, 263] on input "checkbox" at bounding box center [527, 266] width 7 height 7
checkbox input "true"
click at [528, 246] on input "checkbox" at bounding box center [527, 246] width 7 height 7
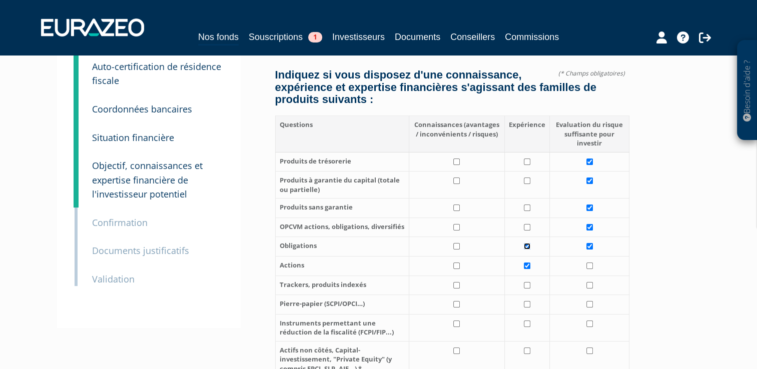
checkbox input "true"
click at [589, 245] on input "checkbox" at bounding box center [590, 246] width 7 height 7
checkbox input "false"
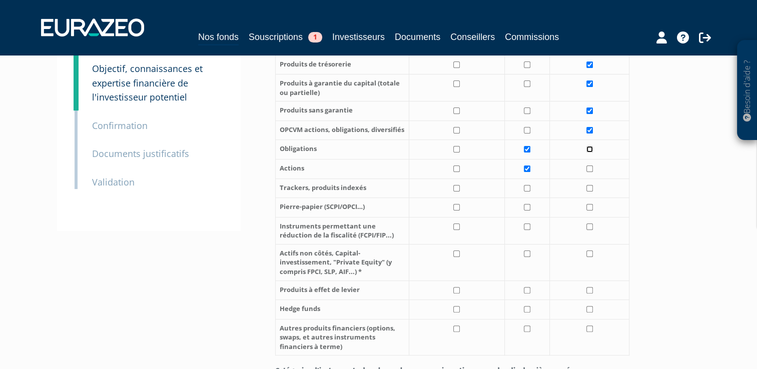
scroll to position [228, 0]
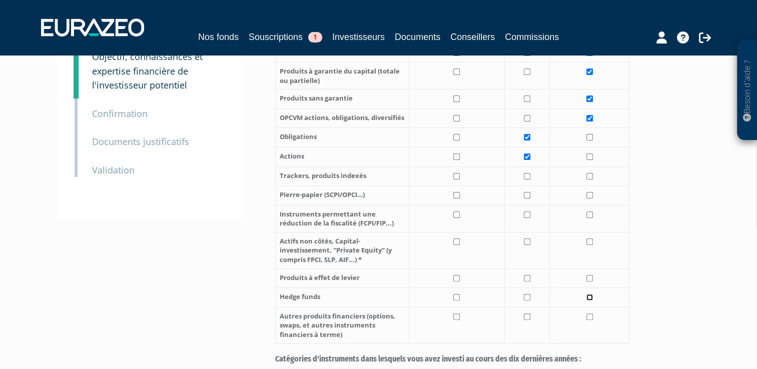
click at [587, 298] on input "checkbox" at bounding box center [590, 297] width 7 height 7
checkbox input "true"
click at [590, 318] on input "checkbox" at bounding box center [590, 317] width 7 height 7
checkbox input "true"
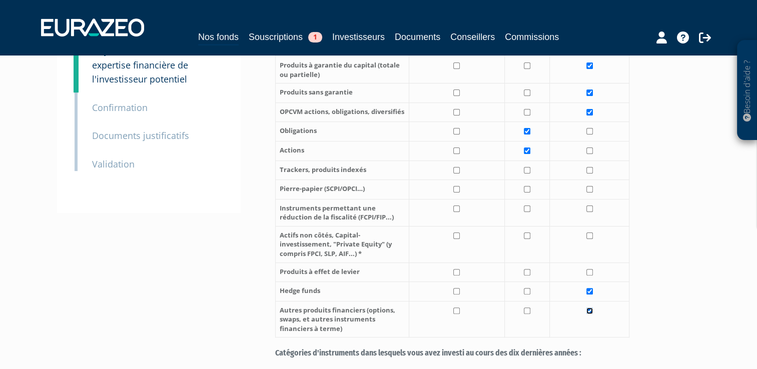
scroll to position [240, 0]
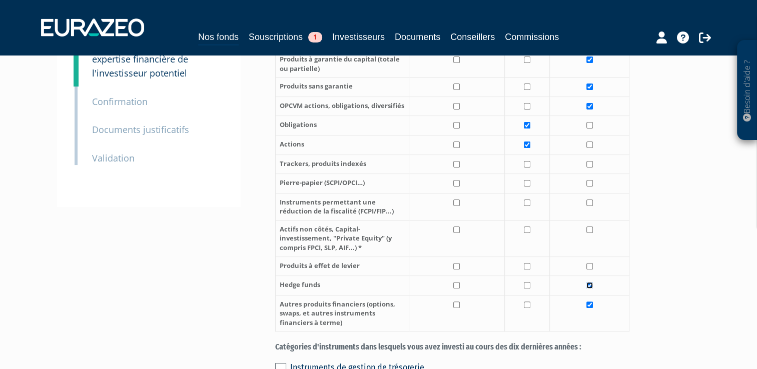
click at [588, 285] on input "checkbox" at bounding box center [590, 285] width 7 height 7
checkbox input "false"
click at [590, 306] on input "checkbox" at bounding box center [590, 305] width 7 height 7
checkbox input "false"
click at [527, 231] on input "checkbox" at bounding box center [527, 230] width 7 height 7
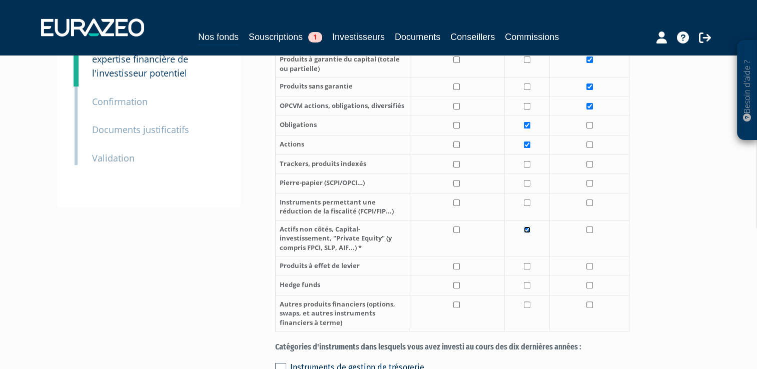
click at [527, 231] on input "checkbox" at bounding box center [527, 230] width 7 height 7
checkbox input "false"
click at [589, 233] on input "checkbox" at bounding box center [590, 230] width 7 height 7
checkbox input "true"
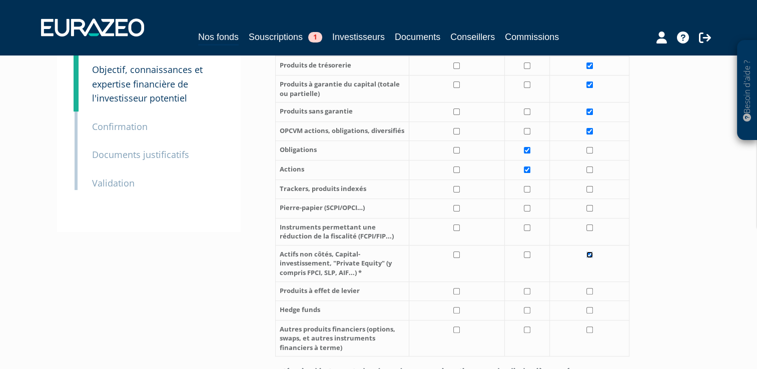
scroll to position [213, 0]
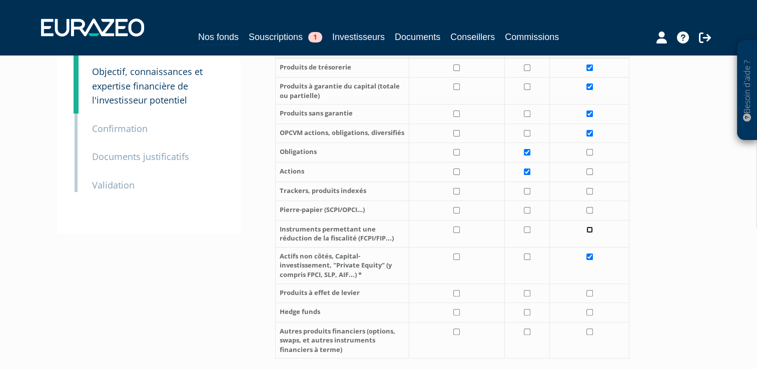
click at [589, 233] on input "checkbox" at bounding box center [590, 230] width 7 height 7
checkbox input "true"
click at [593, 209] on input "checkbox" at bounding box center [590, 210] width 7 height 7
checkbox input "true"
click at [585, 193] on td at bounding box center [590, 192] width 80 height 20
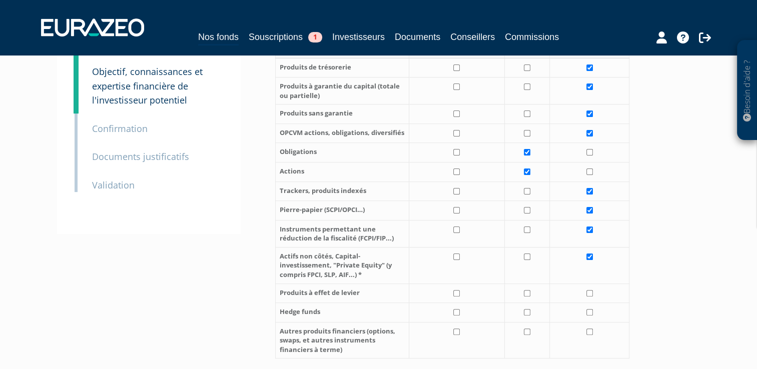
checkbox input "true"
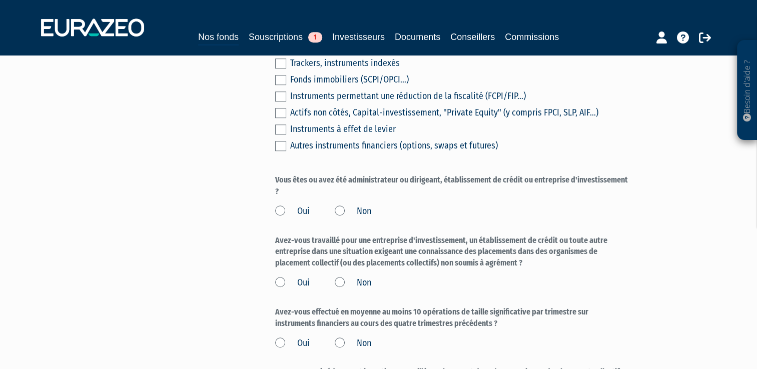
scroll to position [645, 0]
click at [342, 214] on label "Non" at bounding box center [353, 211] width 37 height 13
click at [0, 0] on input "Non" at bounding box center [0, 0] width 0 height 0
click at [340, 282] on label "Non" at bounding box center [353, 282] width 37 height 13
click at [0, 0] on input "Non" at bounding box center [0, 0] width 0 height 0
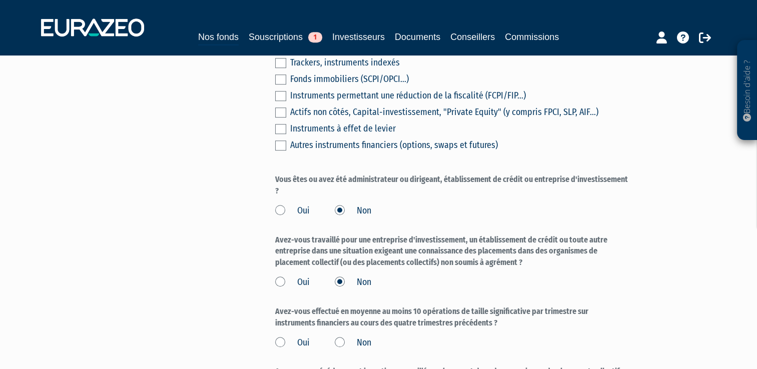
click at [342, 343] on label "Non" at bounding box center [353, 343] width 37 height 13
click at [0, 0] on input "Non" at bounding box center [0, 0] width 0 height 0
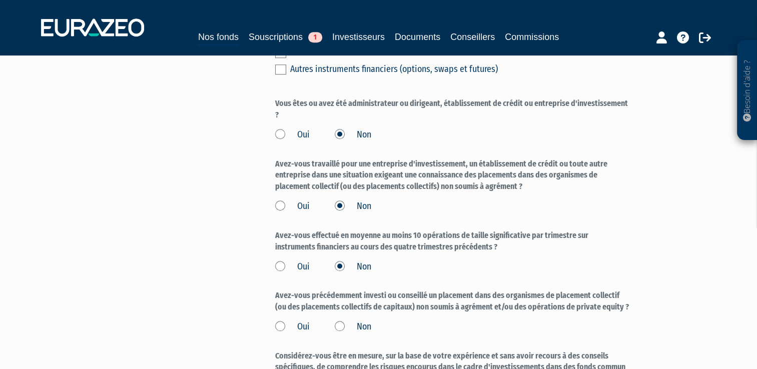
scroll to position [723, 0]
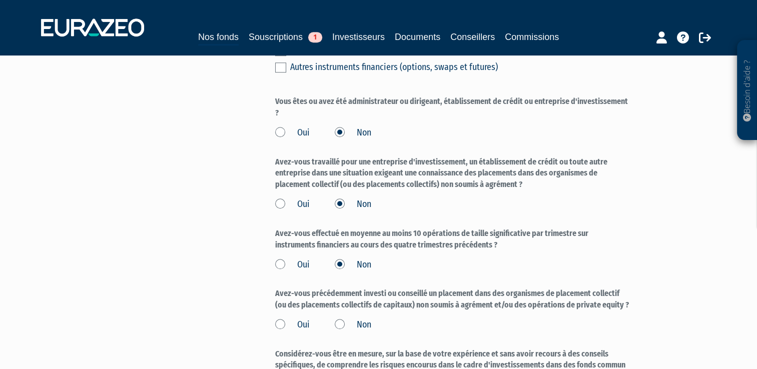
click at [344, 326] on label "Non" at bounding box center [353, 325] width 37 height 13
click at [0, 0] on input "Non" at bounding box center [0, 0] width 0 height 0
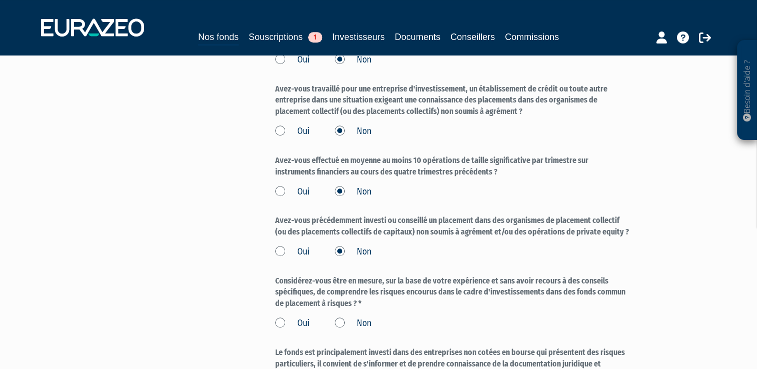
scroll to position [798, 0]
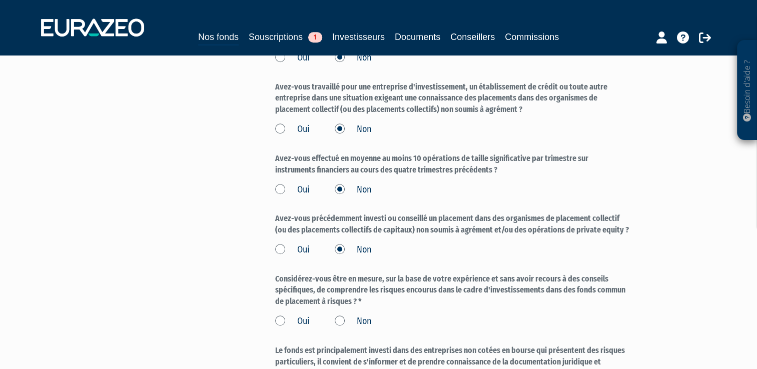
click at [282, 321] on label "Oui" at bounding box center [292, 321] width 35 height 13
click at [0, 0] on input "Oui" at bounding box center [0, 0] width 0 height 0
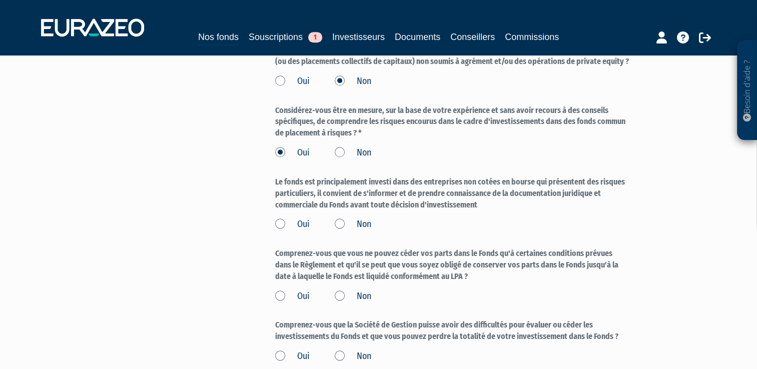
scroll to position [967, 0]
click at [278, 225] on label "Oui" at bounding box center [292, 224] width 35 height 13
click at [0, 0] on input "Oui" at bounding box center [0, 0] width 0 height 0
click at [277, 297] on label "Oui" at bounding box center [292, 296] width 35 height 13
click at [0, 0] on input "Oui" at bounding box center [0, 0] width 0 height 0
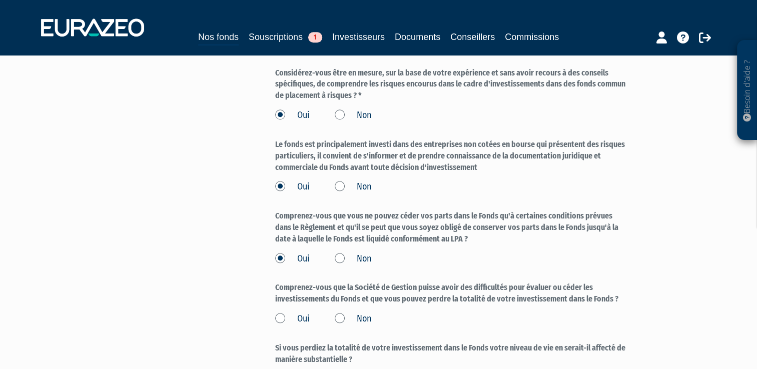
scroll to position [1005, 0]
click at [282, 319] on label "Oui" at bounding box center [292, 318] width 35 height 13
click at [0, 0] on input "Oui" at bounding box center [0, 0] width 0 height 0
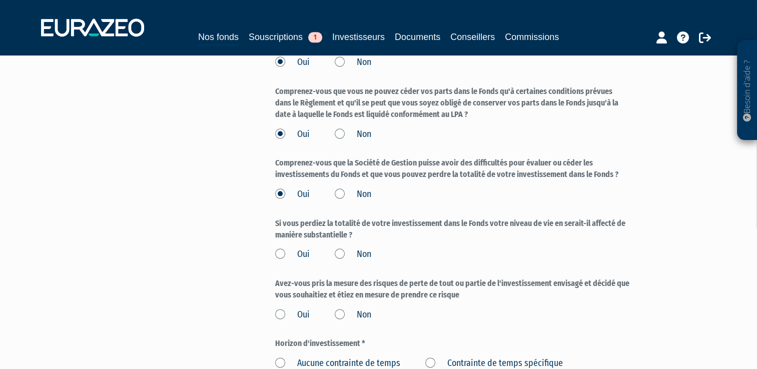
scroll to position [1129, 0]
click at [343, 254] on label "Non" at bounding box center [353, 254] width 37 height 13
click at [0, 0] on input "Non" at bounding box center [0, 0] width 0 height 0
click at [281, 311] on label "Oui" at bounding box center [292, 314] width 35 height 13
click at [0, 0] on input "Oui" at bounding box center [0, 0] width 0 height 0
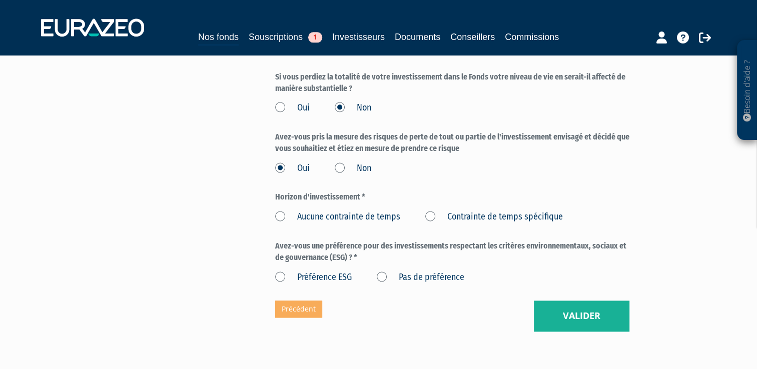
scroll to position [1275, 0]
click at [278, 219] on label "Aucune contrainte de temps" at bounding box center [337, 217] width 125 height 13
click at [0, 0] on temps "Aucune contrainte de temps" at bounding box center [0, 0] width 0 height 0
click at [384, 275] on label "Pas de préférence" at bounding box center [421, 277] width 88 height 13
click at [0, 0] on préférence "Pas de préférence" at bounding box center [0, 0] width 0 height 0
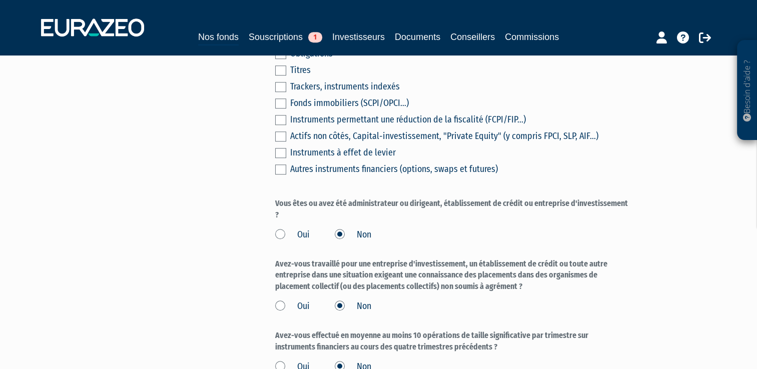
scroll to position [441, 0]
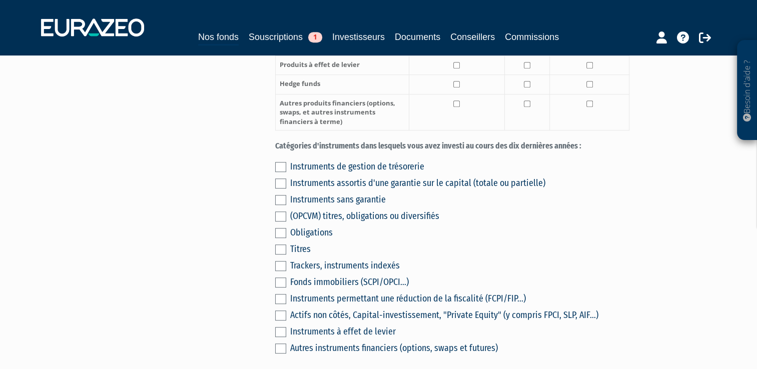
click at [278, 216] on label at bounding box center [280, 217] width 11 height 10
click at [0, 0] on input "checkbox" at bounding box center [0, 0] width 0 height 0
click at [280, 232] on label at bounding box center [280, 233] width 11 height 10
click at [0, 0] on input "checkbox" at bounding box center [0, 0] width 0 height 0
click at [282, 251] on label at bounding box center [280, 250] width 11 height 10
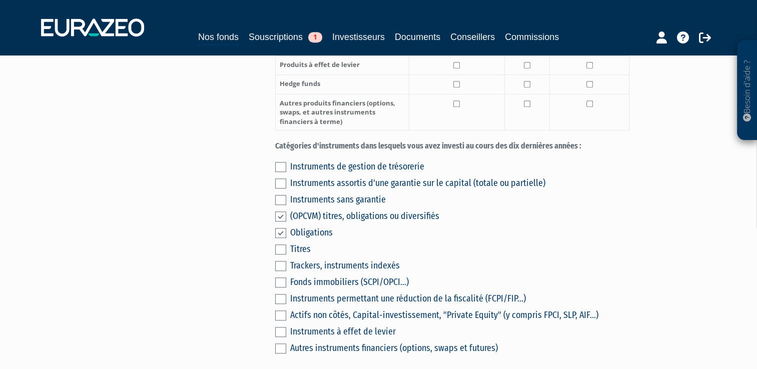
click at [0, 0] on input "checkbox" at bounding box center [0, 0] width 0 height 0
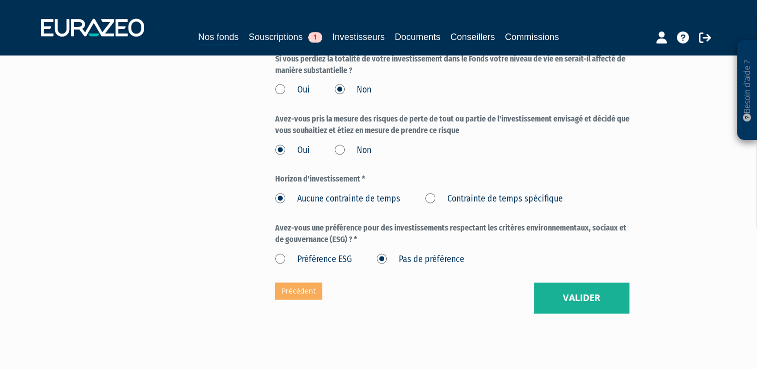
scroll to position [1335, 0]
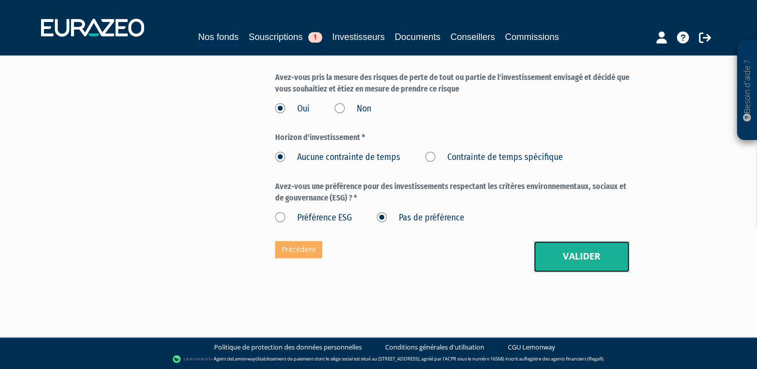
click at [567, 253] on button "Valider" at bounding box center [582, 256] width 96 height 31
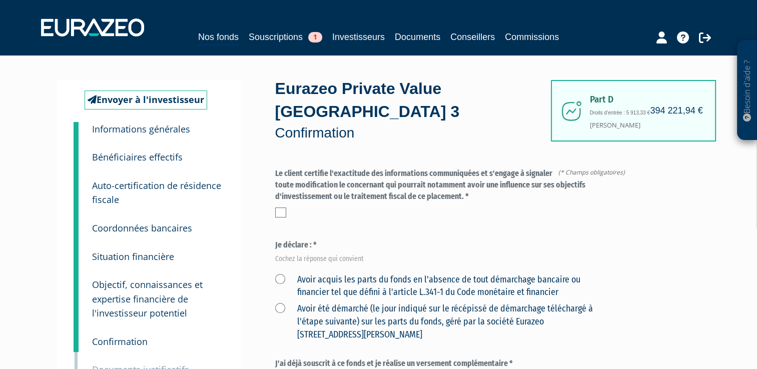
click at [284, 211] on label at bounding box center [280, 213] width 11 height 10
click at [0, 0] on input "checkbox" at bounding box center [0, 0] width 0 height 0
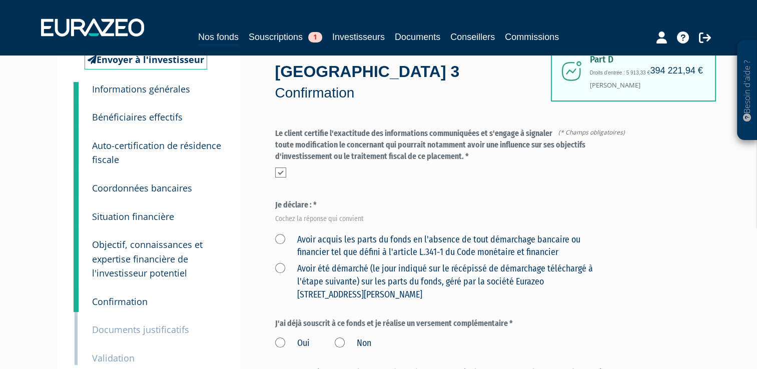
scroll to position [49, 0]
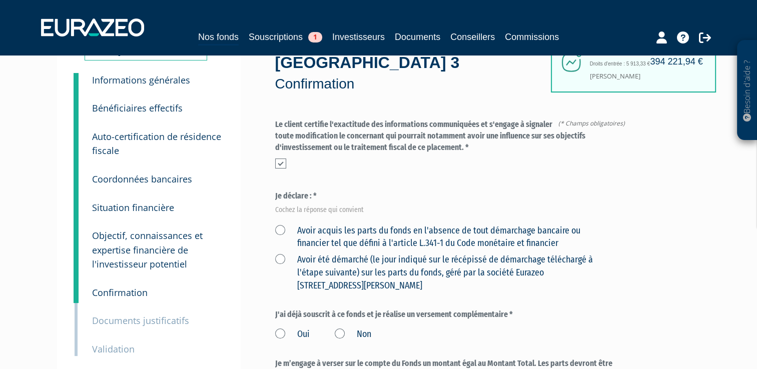
click at [279, 230] on label "Avoir acquis les parts du fonds en l'absence de tout démarchage bancaire ou fin…" at bounding box center [440, 238] width 331 height 26
click at [0, 0] on financier "Avoir acquis les parts du fonds en l'absence de tout démarchage bancaire ou fin…" at bounding box center [0, 0] width 0 height 0
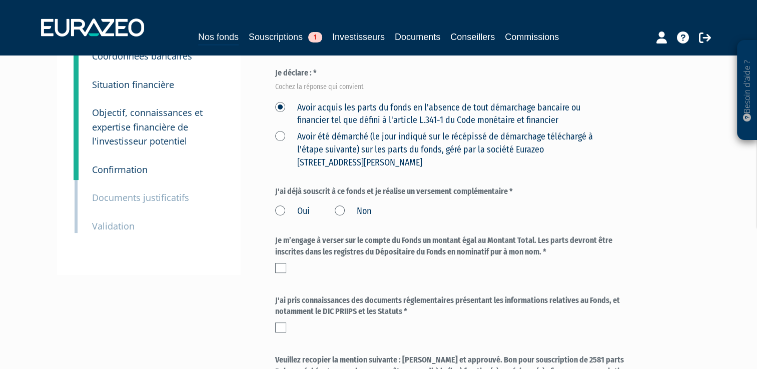
scroll to position [173, 0]
click at [281, 212] on label "Oui" at bounding box center [292, 210] width 35 height 13
click at [0, 0] on input "Oui" at bounding box center [0, 0] width 0 height 0
click at [344, 209] on label "Non" at bounding box center [353, 210] width 37 height 13
click at [0, 0] on input "Non" at bounding box center [0, 0] width 0 height 0
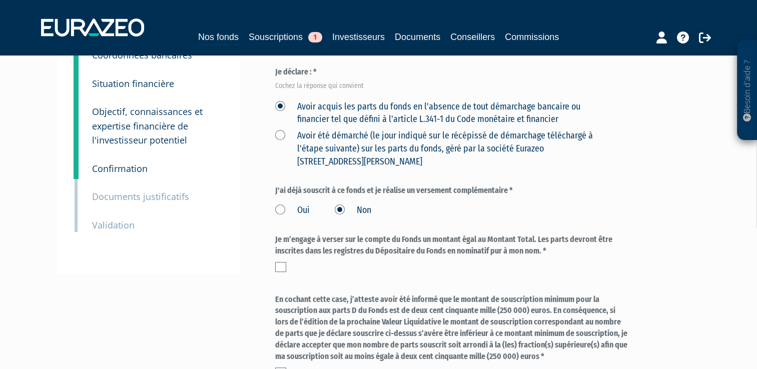
click at [280, 267] on label at bounding box center [280, 267] width 11 height 10
click at [0, 0] on input "checkbox" at bounding box center [0, 0] width 0 height 0
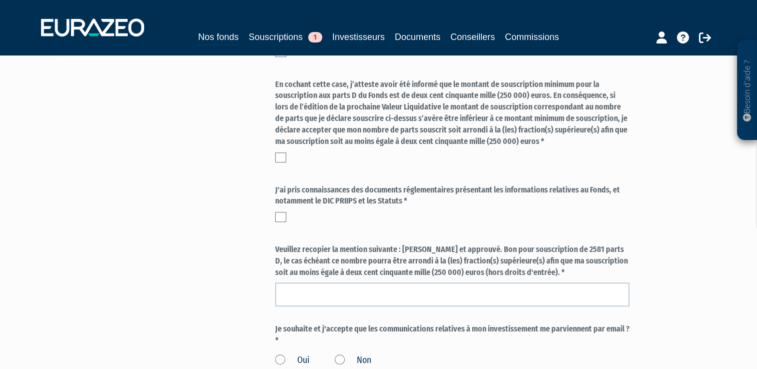
scroll to position [386, 0]
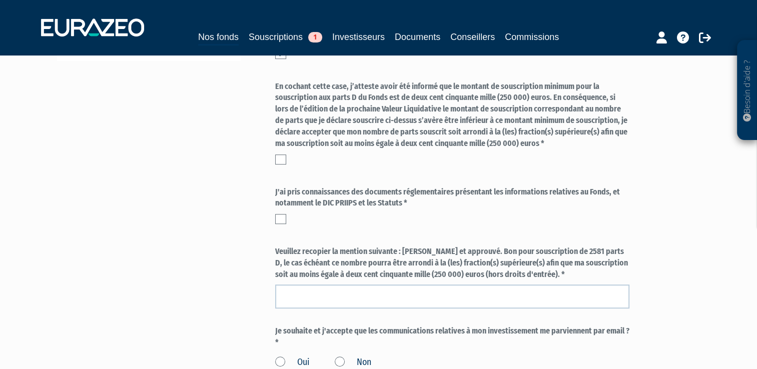
click at [285, 159] on label at bounding box center [280, 160] width 11 height 10
click at [0, 0] on input "checkbox" at bounding box center [0, 0] width 0 height 0
click at [276, 217] on label at bounding box center [280, 219] width 11 height 10
click at [0, 0] on input "checkbox" at bounding box center [0, 0] width 0 height 0
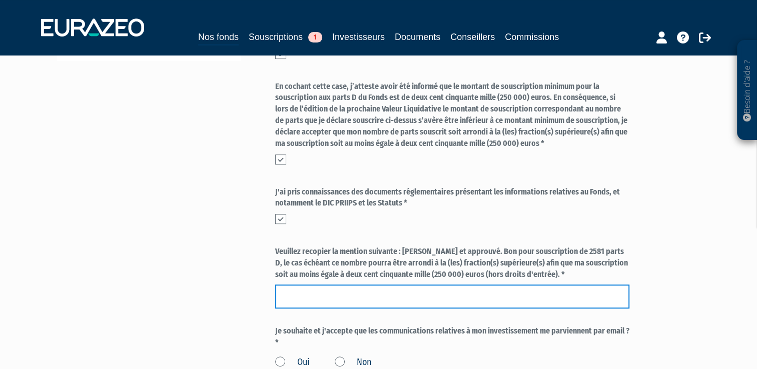
click at [332, 302] on input "text" at bounding box center [452, 297] width 354 height 24
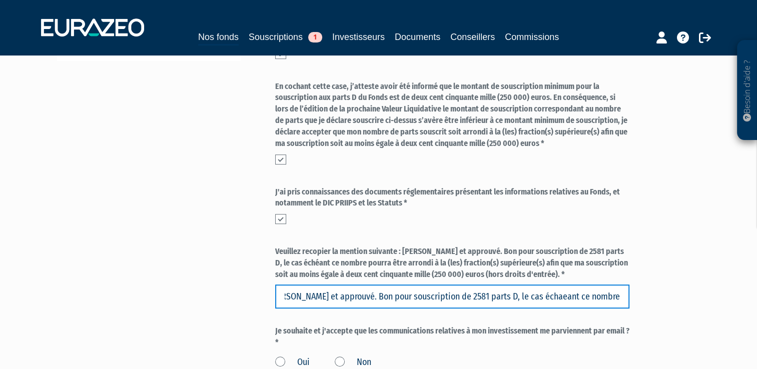
scroll to position [0, 21]
click at [511, 296] on input "Lu et approuvé. Bon pour souscription de 2581 parts D, le cas échaeant ce nombr…" at bounding box center [452, 297] width 354 height 24
click at [504, 297] on input "Lu et approuvé. Bon pour souscription de 2581 parts D, le cas échaeant ce nombr…" at bounding box center [452, 297] width 354 height 24
click at [510, 296] on input "Lu et approuvé. Bon pour souscription de 2581 parts D, le cas écheant ce nombre…" at bounding box center [452, 297] width 354 height 24
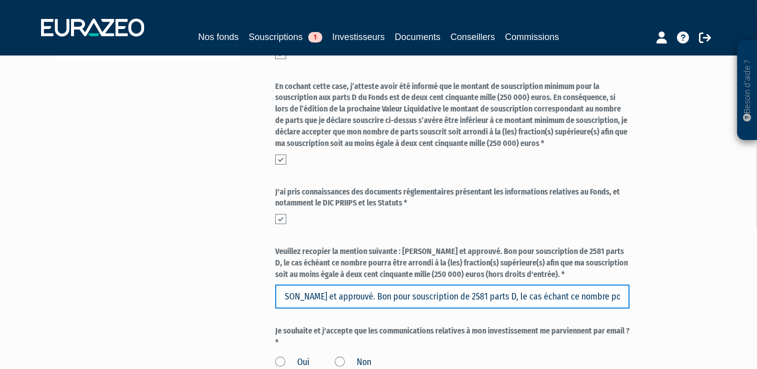
scroll to position [0, 12]
click at [624, 295] on input "Lu et approuvé. Bon pour souscription de 2581 parts D, le cas échéant ce nombre…" at bounding box center [452, 297] width 354 height 24
click at [615, 296] on input "Lu et approuvé. Bon pour souscription de 2581 parts D, le cas échéant ce nombre…" at bounding box center [452, 297] width 354 height 24
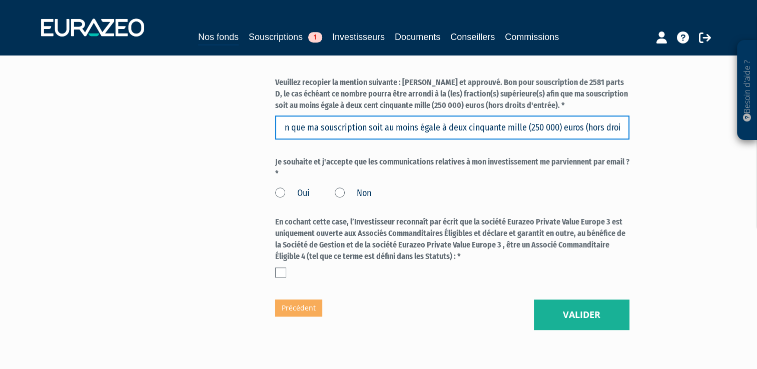
scroll to position [556, 0]
type input "Lu et approuvé. Bon pour souscription de 2581 parts D, le cas échéant ce nombre…"
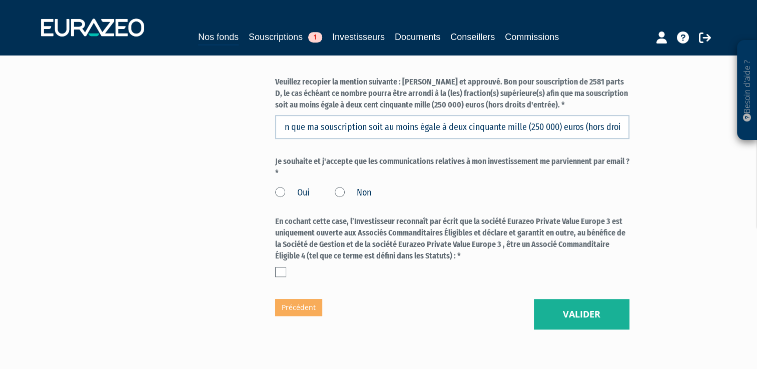
click at [281, 191] on label "Oui" at bounding box center [292, 193] width 35 height 13
click at [0, 0] on input "Oui" at bounding box center [0, 0] width 0 height 0
click at [285, 276] on label at bounding box center [280, 272] width 11 height 10
click at [0, 0] on input "checkbox" at bounding box center [0, 0] width 0 height 0
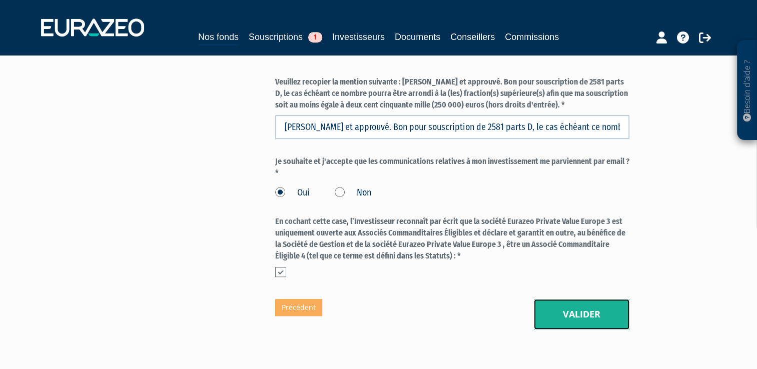
click at [571, 315] on button "Valider" at bounding box center [582, 314] width 96 height 31
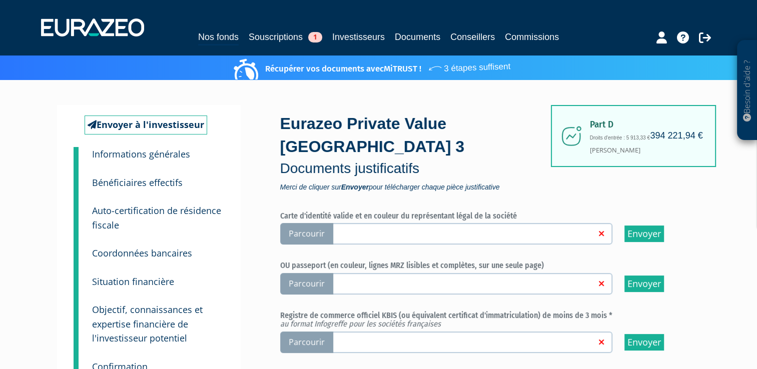
click at [314, 237] on span "Parcourir" at bounding box center [306, 234] width 53 height 22
click at [0, 0] on input "Parcourir" at bounding box center [0, 0] width 0 height 0
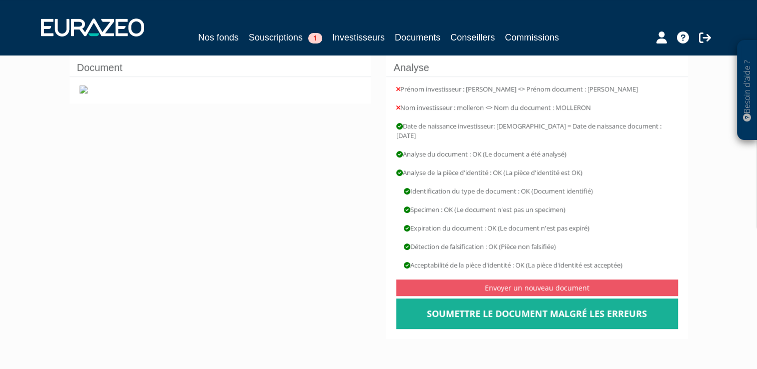
scroll to position [126, 0]
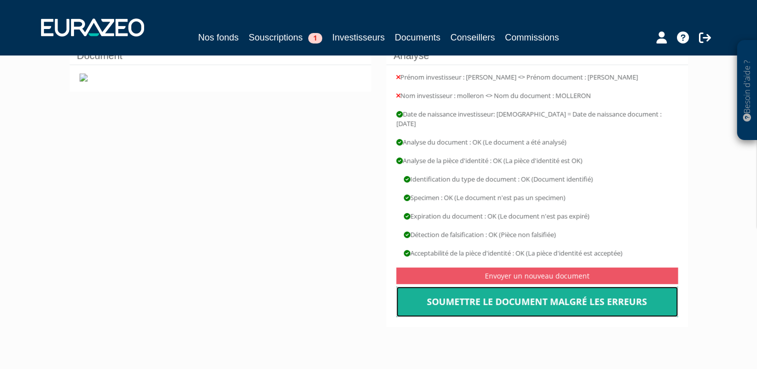
click at [487, 297] on link "Soumettre le document malgré les erreurs" at bounding box center [537, 302] width 282 height 31
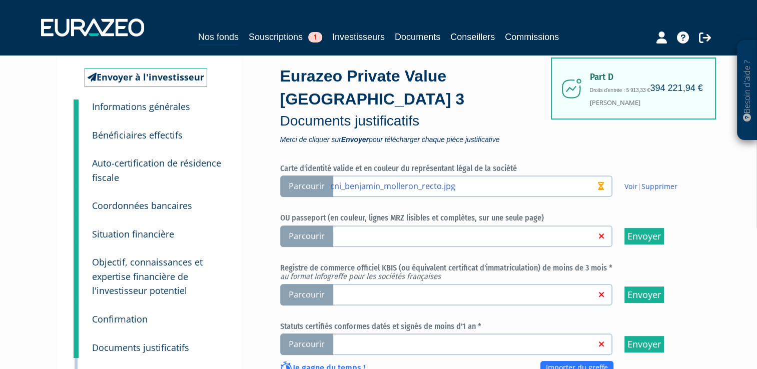
scroll to position [66, 0]
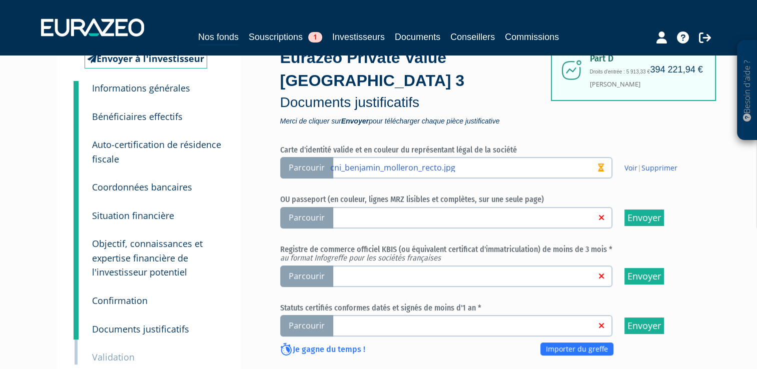
click at [304, 282] on span "Parcourir" at bounding box center [306, 277] width 53 height 22
click at [0, 0] on input "Parcourir" at bounding box center [0, 0] width 0 height 0
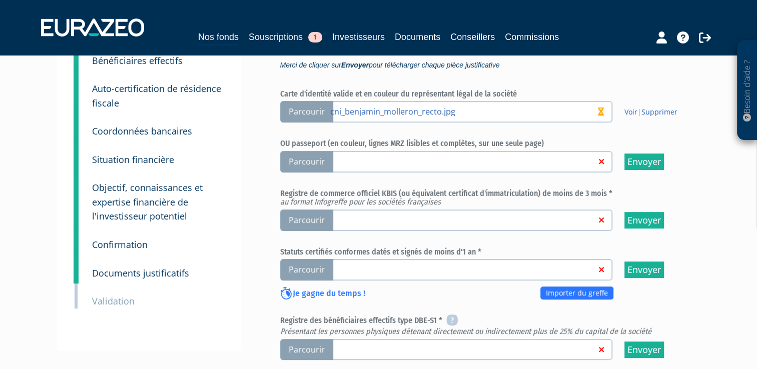
scroll to position [123, 0]
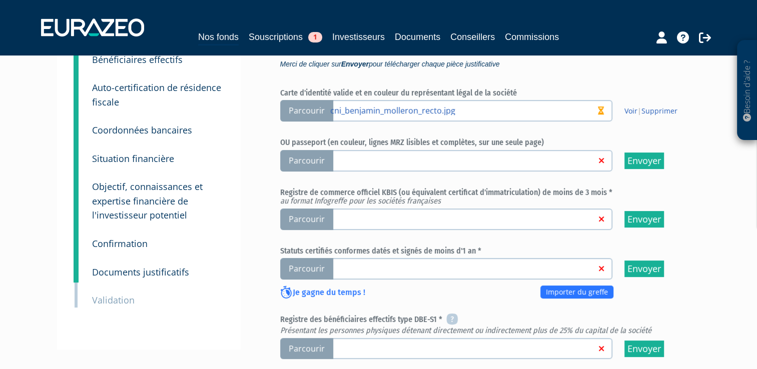
click at [394, 223] on label "Parcourir" at bounding box center [446, 220] width 332 height 22
click at [0, 0] on input "Parcourir" at bounding box center [0, 0] width 0 height 0
click at [343, 219] on link at bounding box center [463, 219] width 266 height 10
click at [0, 0] on input "Parcourir" at bounding box center [0, 0] width 0 height 0
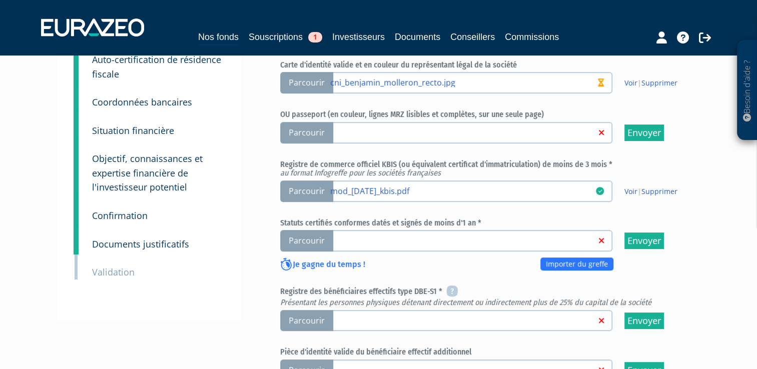
scroll to position [167, 0]
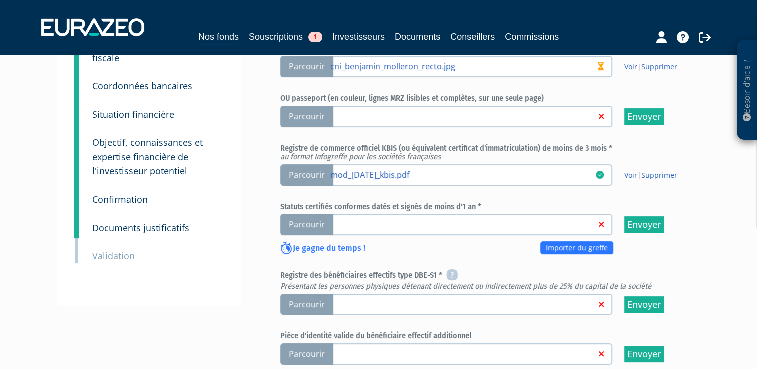
click at [348, 221] on link at bounding box center [463, 224] width 266 height 10
click at [0, 0] on input "Parcourir" at bounding box center [0, 0] width 0 height 0
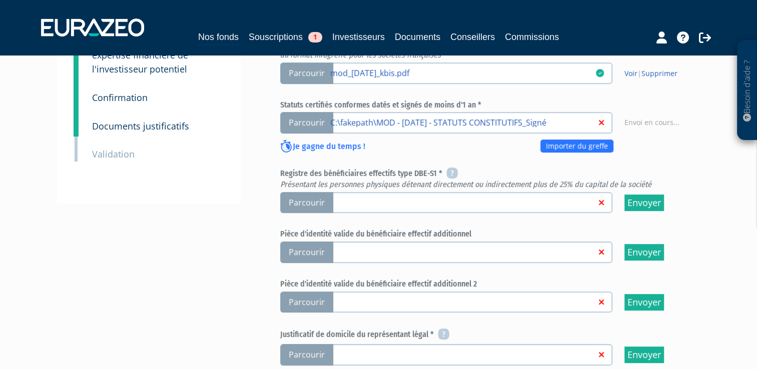
scroll to position [271, 0]
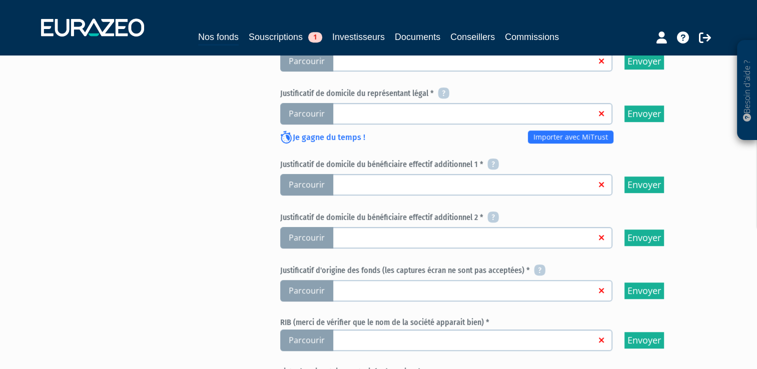
scroll to position [510, 0]
click at [318, 112] on span "Parcourir" at bounding box center [306, 114] width 53 height 22
click at [0, 0] on input "Parcourir" at bounding box center [0, 0] width 0 height 0
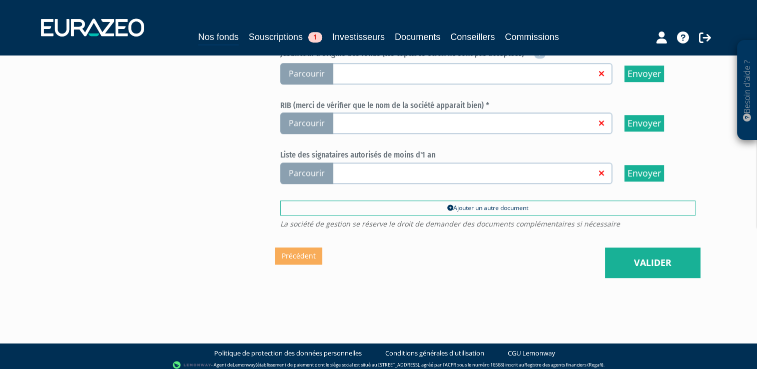
scroll to position [693, 0]
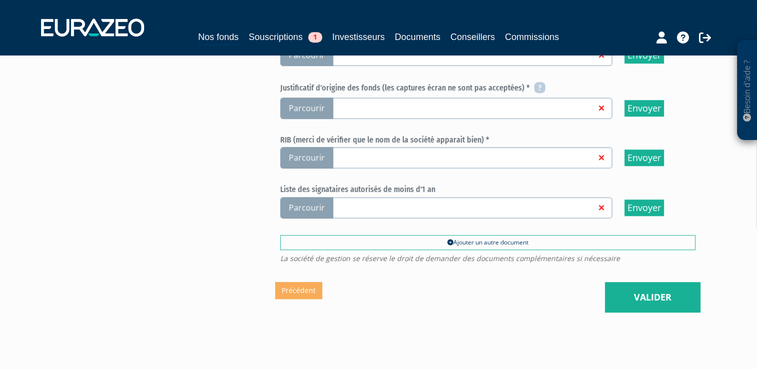
click at [347, 153] on link at bounding box center [463, 157] width 266 height 10
click at [0, 0] on input "Parcourir" at bounding box center [0, 0] width 0 height 0
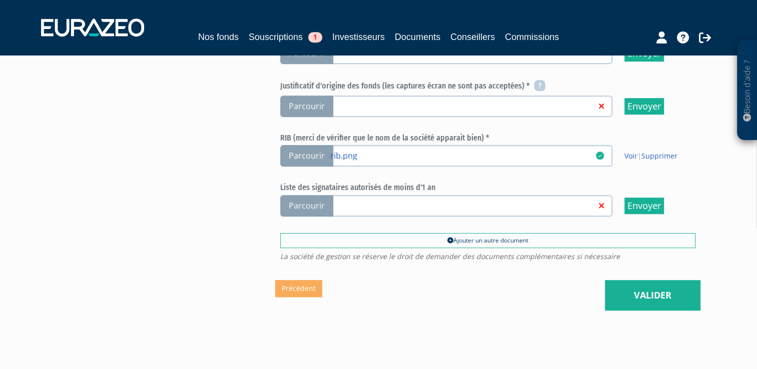
scroll to position [695, 0]
click at [370, 201] on link at bounding box center [463, 206] width 266 height 10
click at [0, 0] on input "Parcourir" at bounding box center [0, 0] width 0 height 0
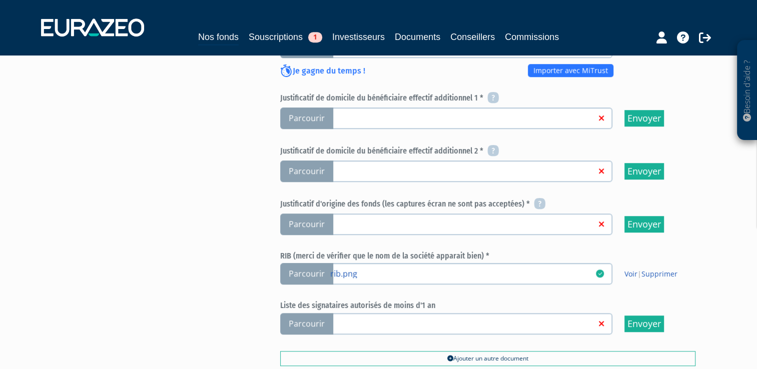
scroll to position [575, 0]
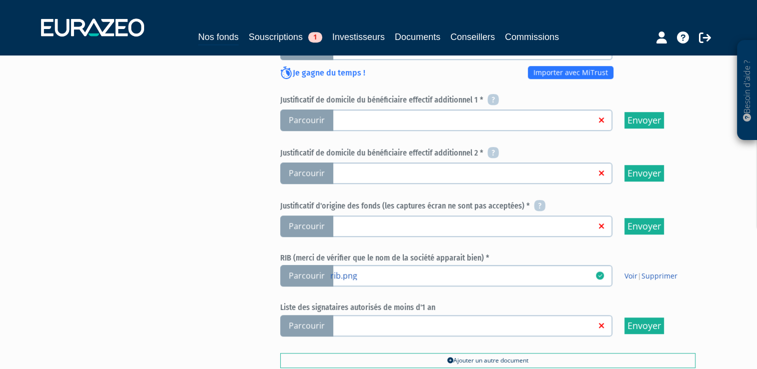
click at [356, 171] on link at bounding box center [463, 173] width 266 height 10
click at [0, 0] on input "Parcourir" at bounding box center [0, 0] width 0 height 0
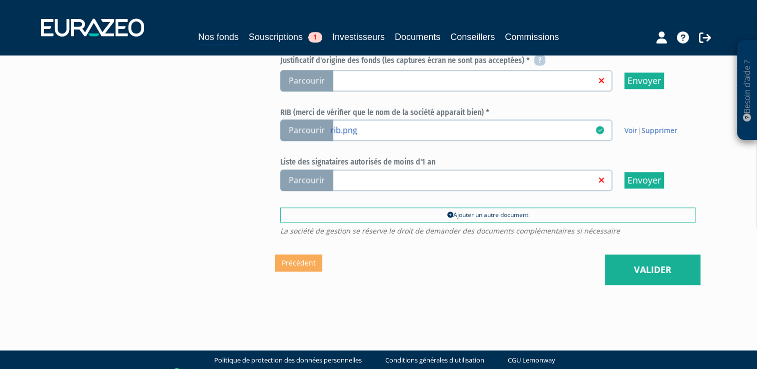
scroll to position [728, 0]
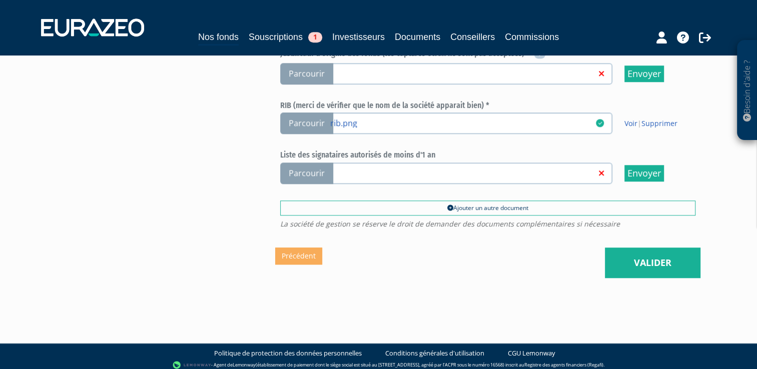
click at [387, 170] on link at bounding box center [463, 173] width 266 height 10
click at [0, 0] on input "Parcourir" at bounding box center [0, 0] width 0 height 0
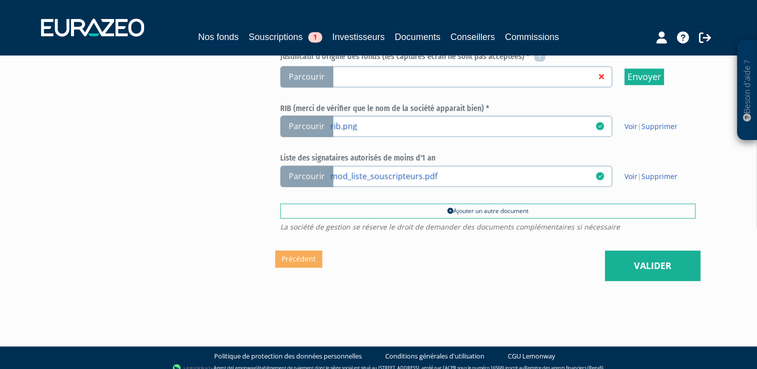
scroll to position [728, 0]
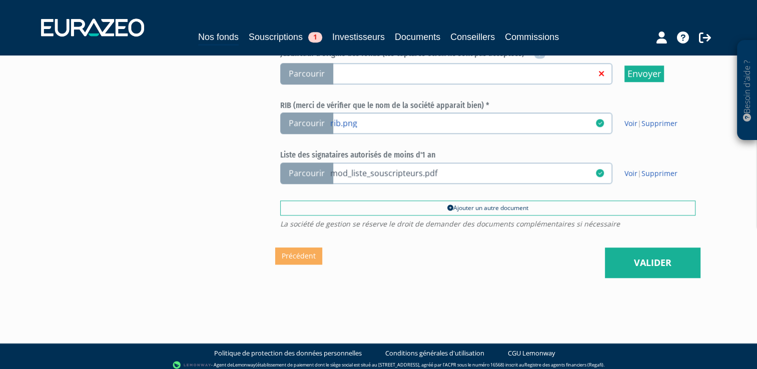
click at [393, 171] on link "mod_liste_souscripteurs.pdf" at bounding box center [463, 173] width 266 height 10
click at [0, 0] on input "Parcourir mod_liste_souscripteurs.pdf" at bounding box center [0, 0] width 0 height 0
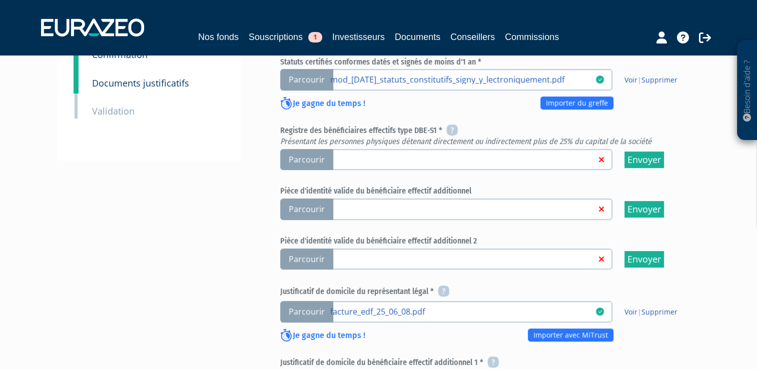
scroll to position [313, 0]
